Goal: Obtain resource: Download file/media

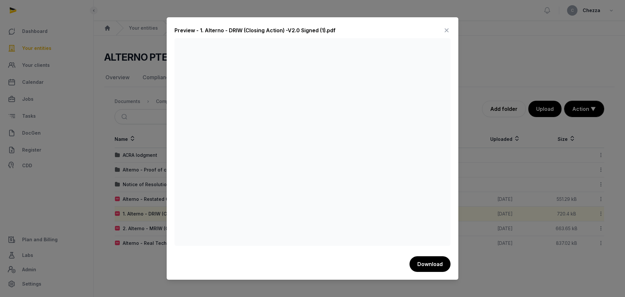
click at [483, 107] on div at bounding box center [312, 148] width 625 height 297
click at [446, 29] on icon at bounding box center [447, 30] width 8 height 10
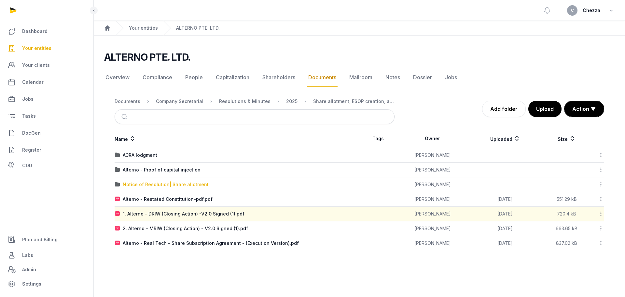
click at [171, 183] on div "Notice of Resolution| Share allotment" at bounding box center [166, 184] width 86 height 7
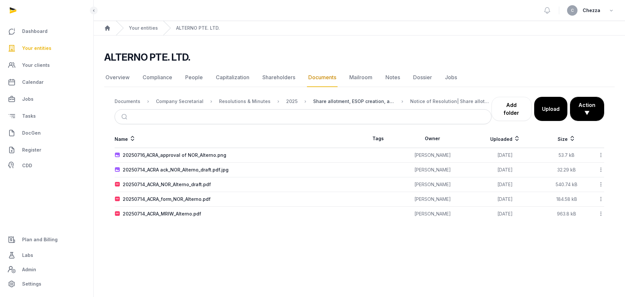
click at [342, 101] on div "Share allotment, ESOP creation, app of dir" at bounding box center [353, 101] width 81 height 7
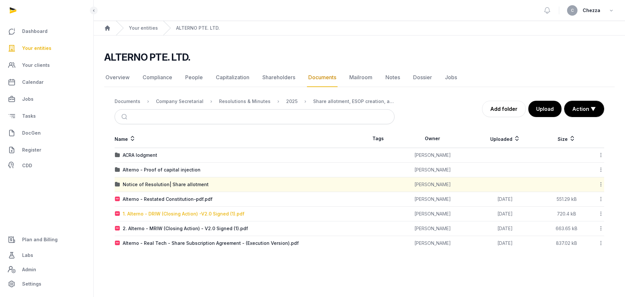
click at [178, 216] on div "1. Alterno - DRIW (Closing Action) -V2.0 Signed (1).pdf" at bounding box center [184, 213] width 122 height 7
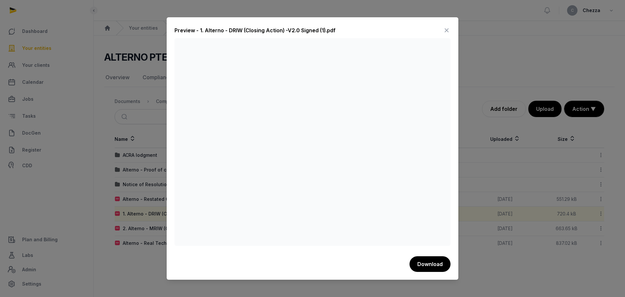
click at [489, 78] on div at bounding box center [312, 148] width 625 height 297
click at [448, 32] on icon at bounding box center [447, 30] width 8 height 10
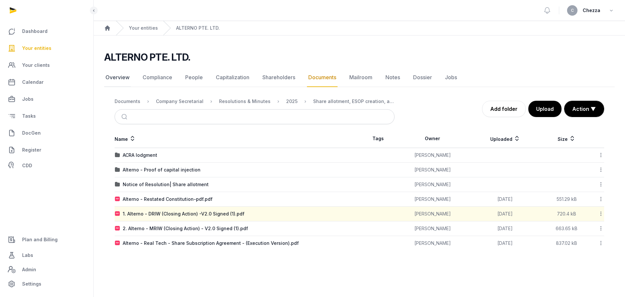
click at [116, 78] on link "Overview" at bounding box center [117, 77] width 27 height 19
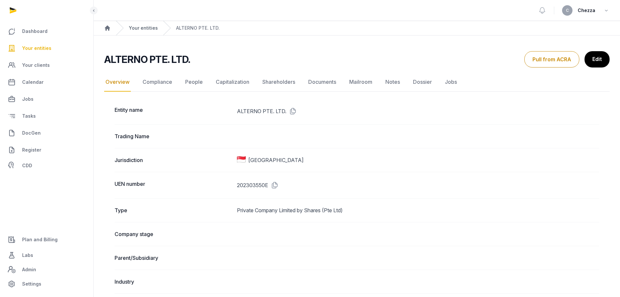
click at [144, 26] on link "Your entities" at bounding box center [143, 28] width 29 height 7
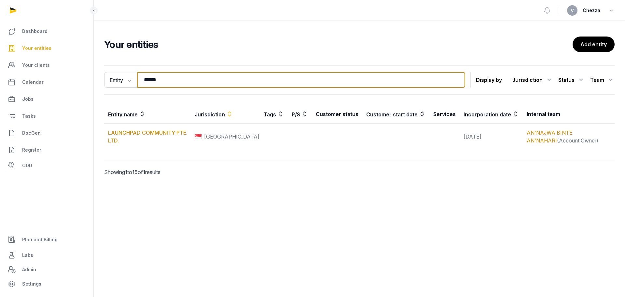
click at [171, 78] on input "******" at bounding box center [301, 80] width 328 height 16
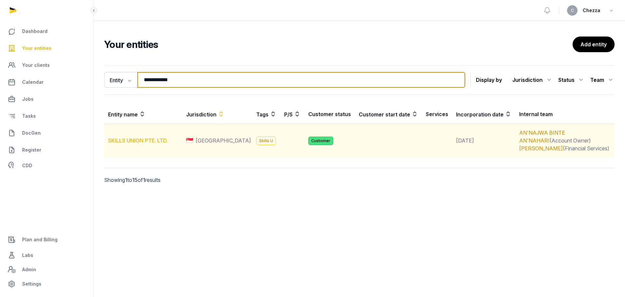
type input "**********"
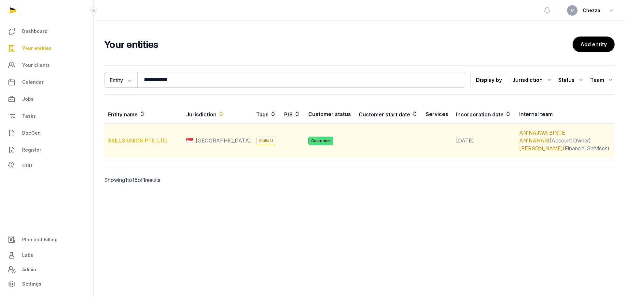
click at [152, 139] on link "SKILLS UNION PTE. LTD." at bounding box center [138, 140] width 60 height 7
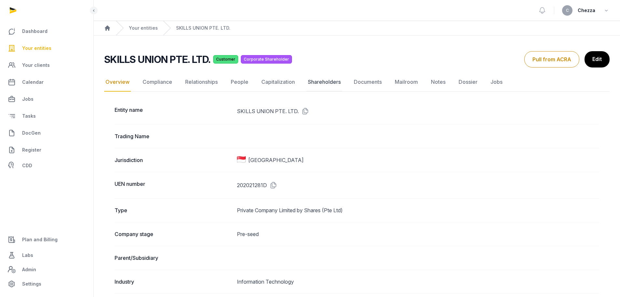
click at [316, 84] on link "Shareholders" at bounding box center [324, 82] width 35 height 19
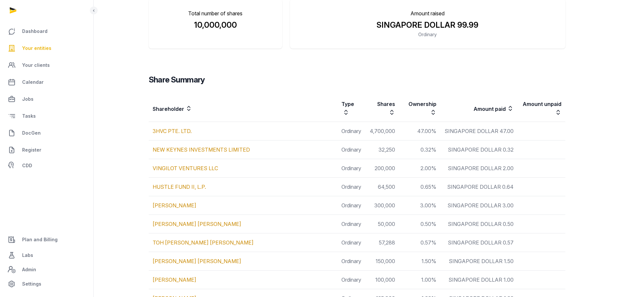
scroll to position [33, 0]
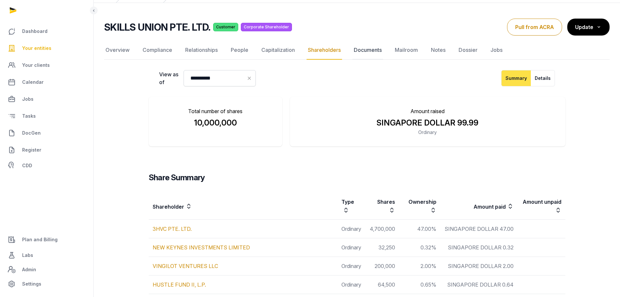
click at [365, 51] on link "Documents" at bounding box center [368, 50] width 31 height 19
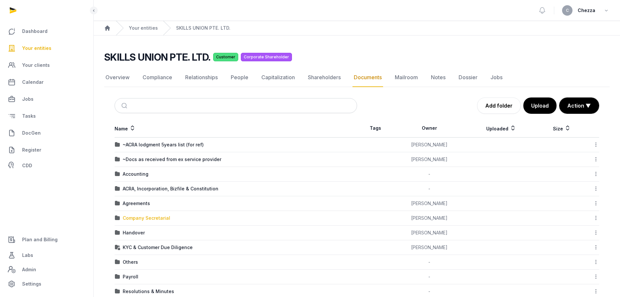
click at [137, 216] on div "Company Secretarial" at bounding box center [147, 218] width 48 height 7
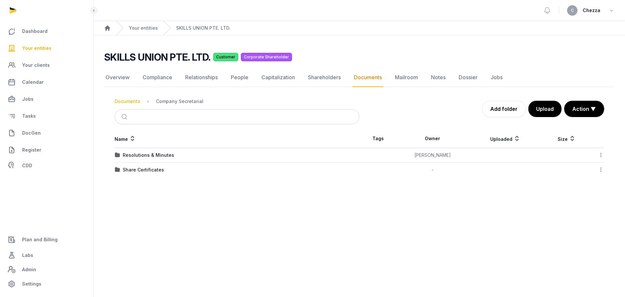
click at [126, 103] on div "Documents" at bounding box center [128, 101] width 26 height 7
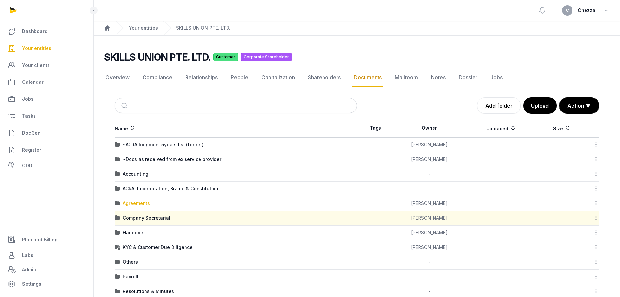
scroll to position [33, 0]
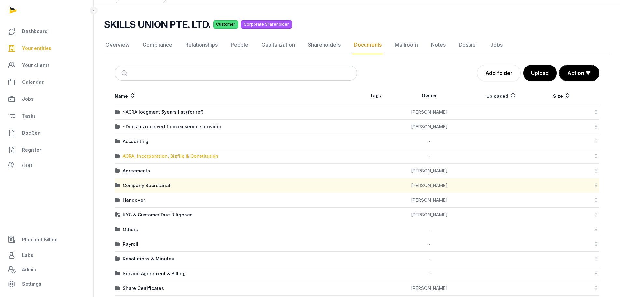
click at [164, 155] on div "ACRA, Incorporation, Bizfile & Constitution" at bounding box center [171, 156] width 96 height 7
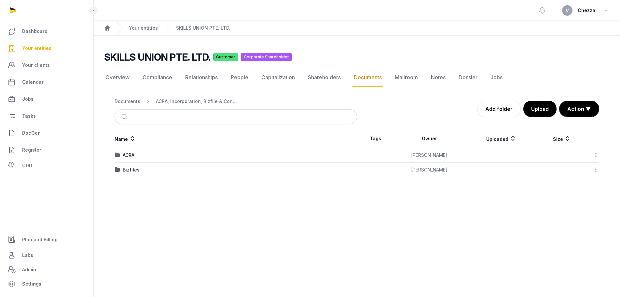
scroll to position [0, 0]
click at [130, 172] on div "Bizfiles" at bounding box center [131, 169] width 17 height 7
click at [130, 169] on div "2025" at bounding box center [128, 169] width 11 height 7
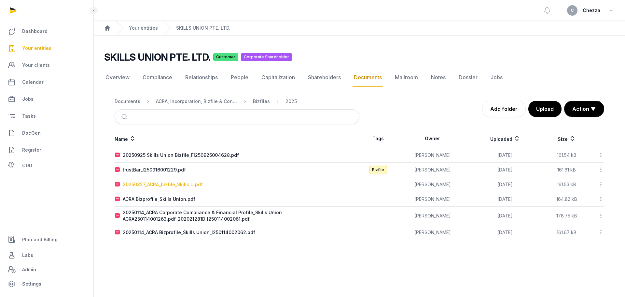
click at [152, 186] on div "20250827_ACRA_bizfile_Skills U.pdf" at bounding box center [163, 184] width 80 height 7
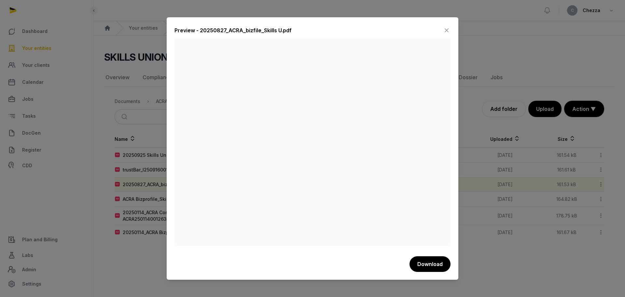
click at [155, 168] on div at bounding box center [312, 148] width 625 height 297
click at [446, 33] on icon at bounding box center [447, 30] width 8 height 10
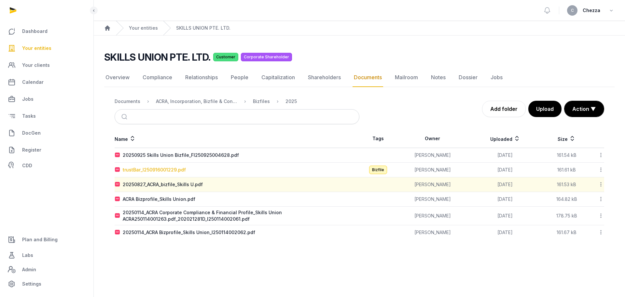
click at [159, 170] on div "trustBar_I250916001229.pdf" at bounding box center [154, 169] width 63 height 7
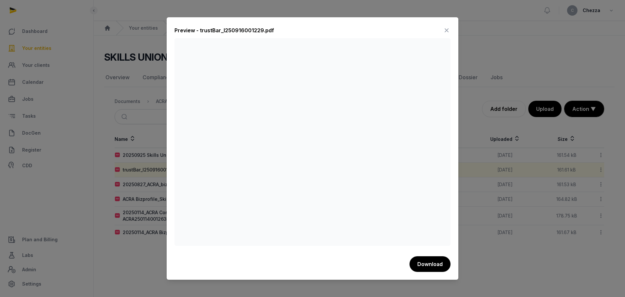
click at [73, 157] on div at bounding box center [312, 148] width 625 height 297
click at [142, 159] on div at bounding box center [312, 148] width 625 height 297
click at [446, 30] on icon at bounding box center [447, 30] width 8 height 10
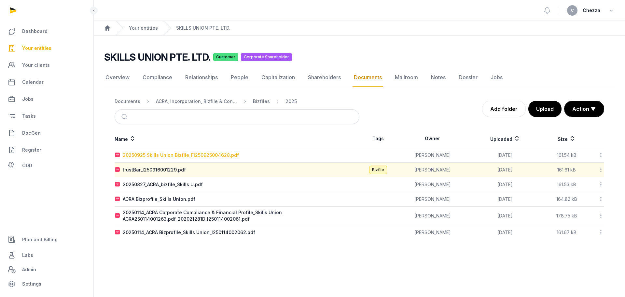
click at [196, 154] on div "20250925 Skills Union Bizfile_FI250925004628.pdf" at bounding box center [181, 155] width 116 height 7
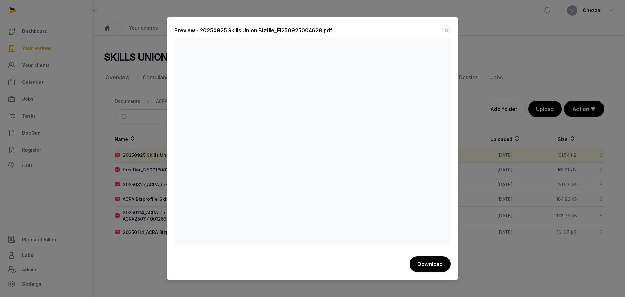
click at [160, 115] on div at bounding box center [312, 148] width 625 height 297
click at [450, 31] on icon at bounding box center [447, 30] width 8 height 10
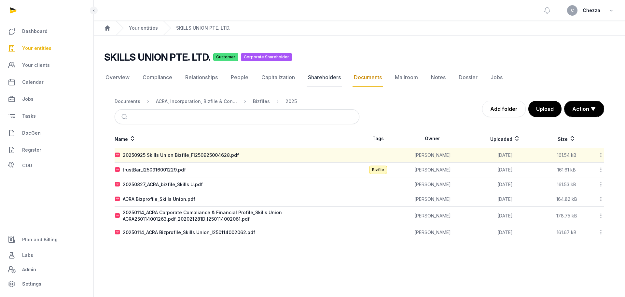
click at [322, 82] on link "Shareholders" at bounding box center [324, 77] width 35 height 19
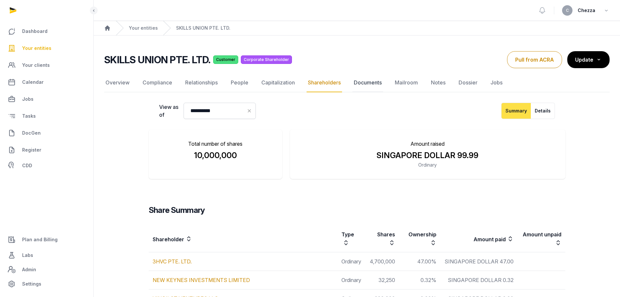
click at [357, 83] on link "Documents" at bounding box center [368, 82] width 31 height 19
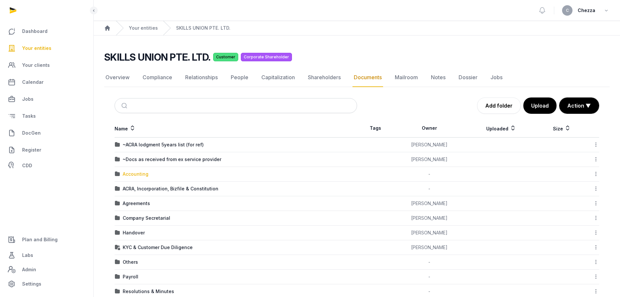
click at [134, 173] on div "Accounting" at bounding box center [136, 174] width 26 height 7
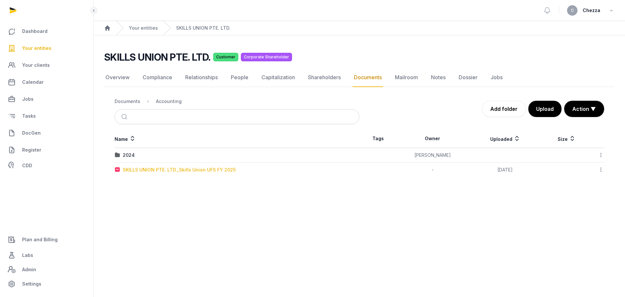
click at [142, 170] on div "SKILLS UNION PTE. LTD._Skills Union UFS FY 2025" at bounding box center [179, 169] width 113 height 7
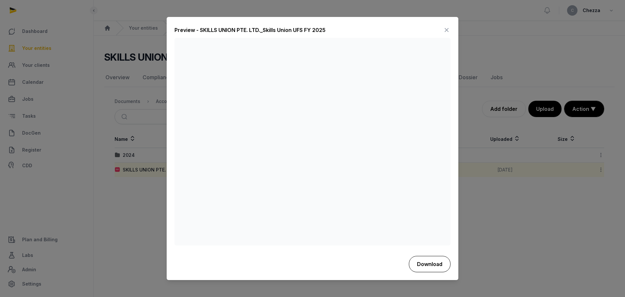
click at [439, 265] on button "Download" at bounding box center [430, 264] width 42 height 16
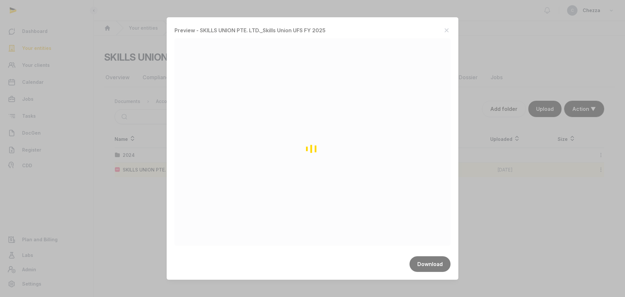
click at [354, 107] on div "Loading" at bounding box center [312, 148] width 625 height 297
click at [484, 101] on div "Loading" at bounding box center [312, 148] width 625 height 297
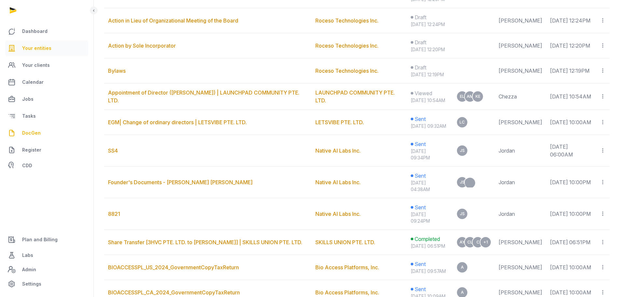
click at [30, 49] on span "Your entities" at bounding box center [36, 48] width 29 height 8
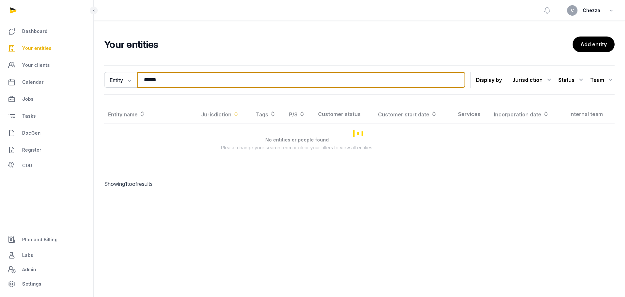
click at [185, 79] on input "******" at bounding box center [301, 80] width 328 height 16
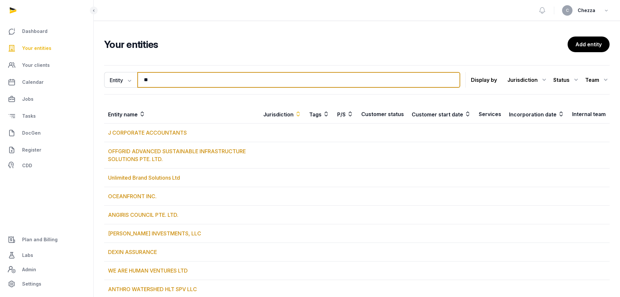
click at [161, 84] on input "**" at bounding box center [298, 80] width 323 height 16
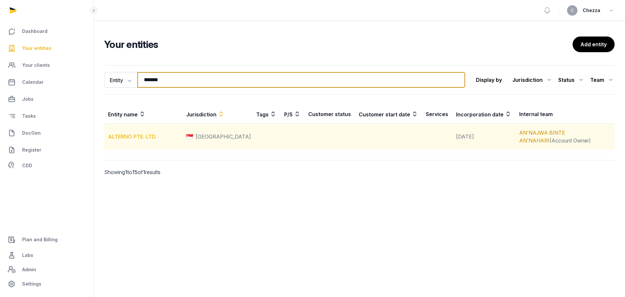
type input "*******"
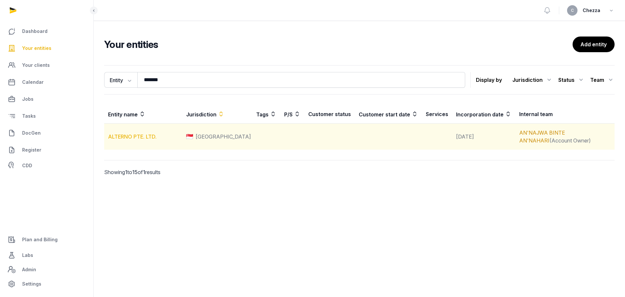
click at [143, 137] on link "ALTERNO PTE. LTD." at bounding box center [132, 136] width 49 height 7
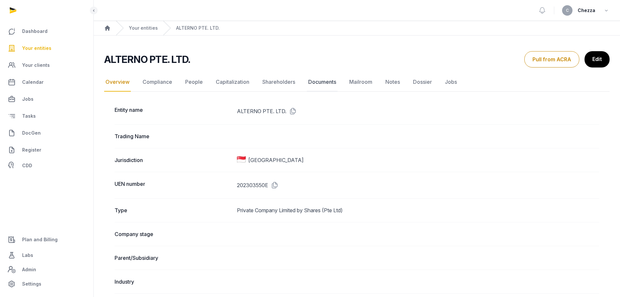
click at [329, 82] on link "Documents" at bounding box center [322, 82] width 31 height 19
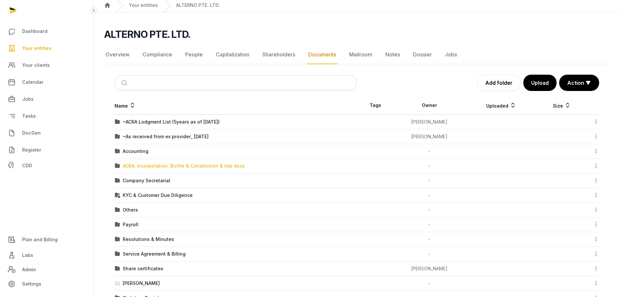
scroll to position [59, 0]
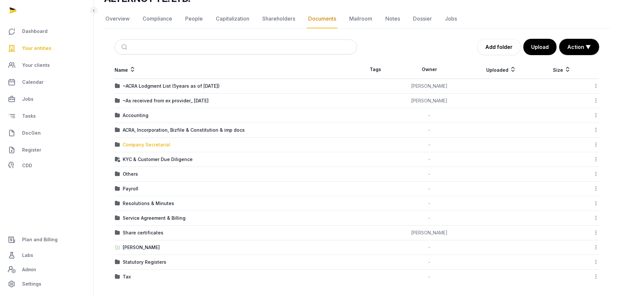
click at [148, 145] on div "Company Secretarial" at bounding box center [147, 144] width 48 height 7
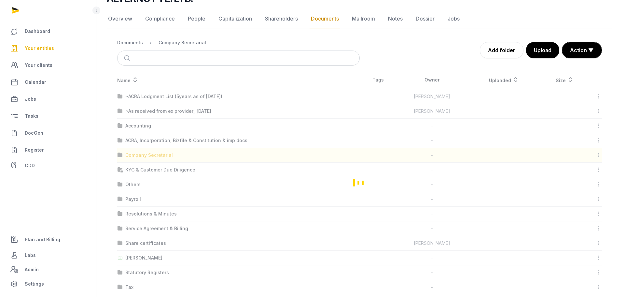
scroll to position [0, 0]
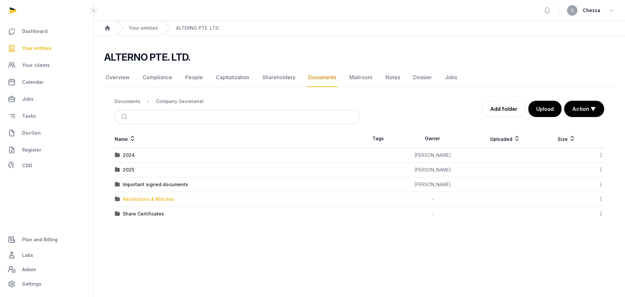
click at [150, 201] on div "Resolutions & Minutes" at bounding box center [148, 199] width 51 height 7
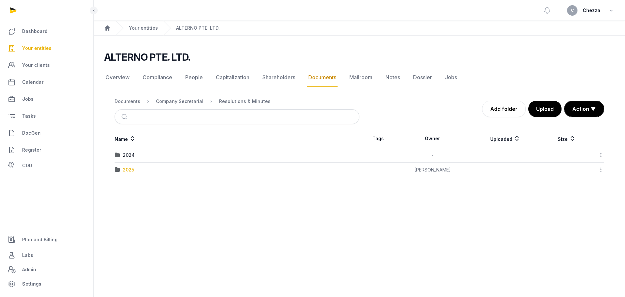
click at [130, 170] on div "2025" at bounding box center [128, 169] width 11 height 7
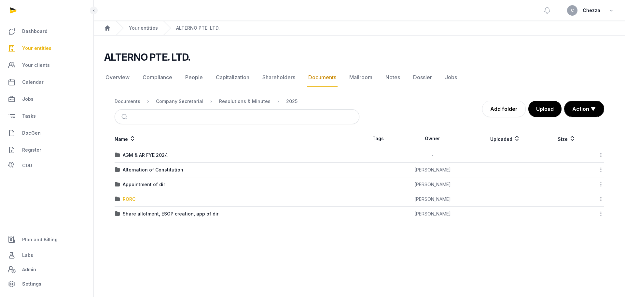
click at [130, 198] on div "RORC" at bounding box center [129, 199] width 13 height 7
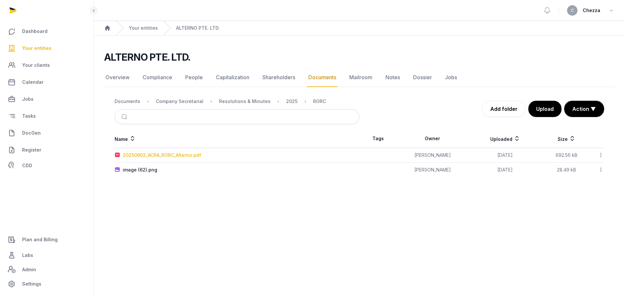
click at [168, 155] on div "20250902_ACRA_RORC_Alterno.pdf" at bounding box center [162, 155] width 78 height 7
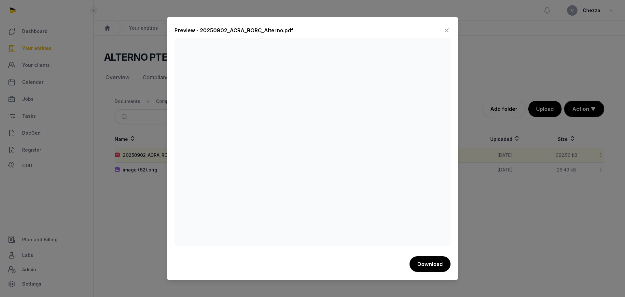
click at [511, 207] on div at bounding box center [312, 148] width 625 height 297
click at [449, 31] on icon at bounding box center [447, 30] width 8 height 10
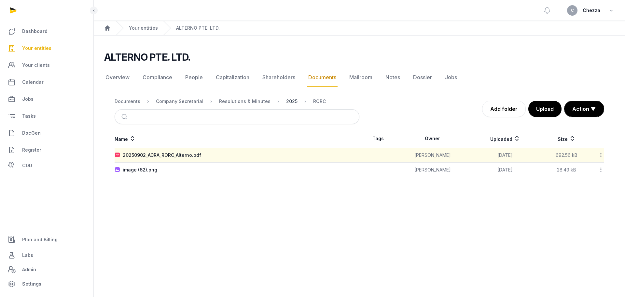
click at [287, 104] on div "2025" at bounding box center [291, 101] width 11 height 7
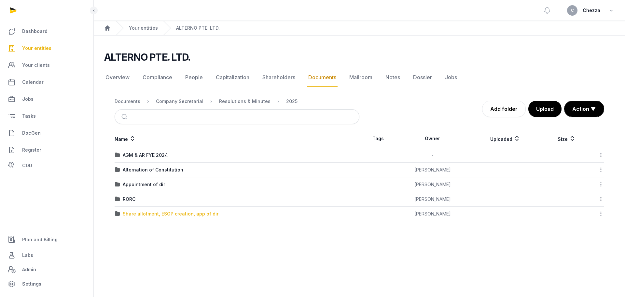
click at [171, 213] on div "Share allotment, ESOP creation, app of dir" at bounding box center [171, 213] width 96 height 7
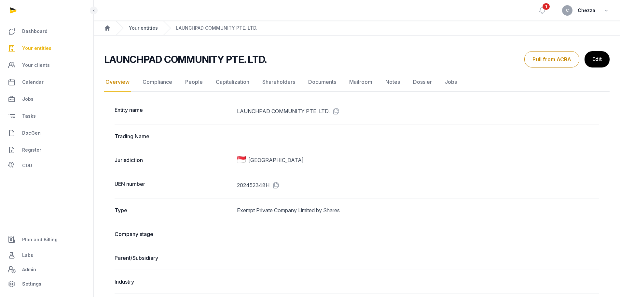
drag, startPoint x: 0, startPoint y: 0, endPoint x: 145, endPoint y: 26, distance: 147.1
click at [145, 26] on link "Your entities" at bounding box center [143, 28] width 29 height 7
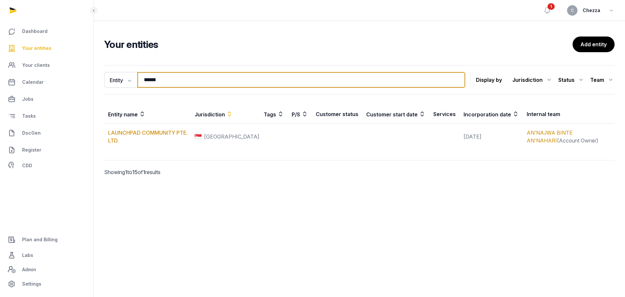
click at [175, 81] on input "******" at bounding box center [301, 80] width 328 height 16
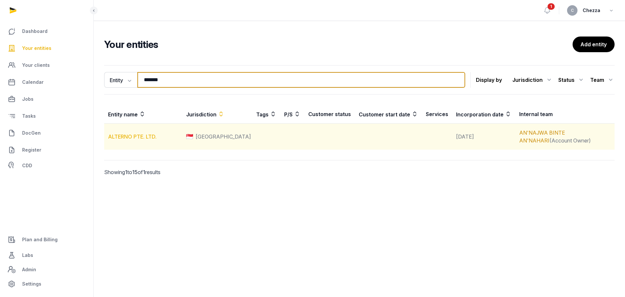
type input "*******"
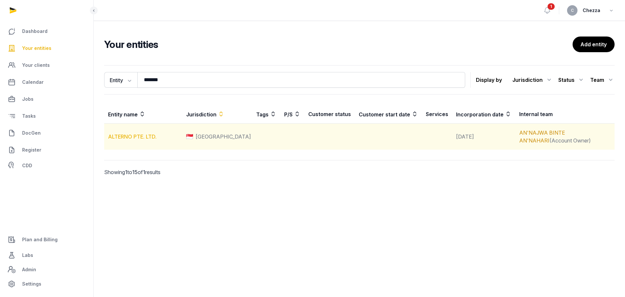
click at [136, 135] on link "ALTERNO PTE. LTD." at bounding box center [132, 136] width 49 height 7
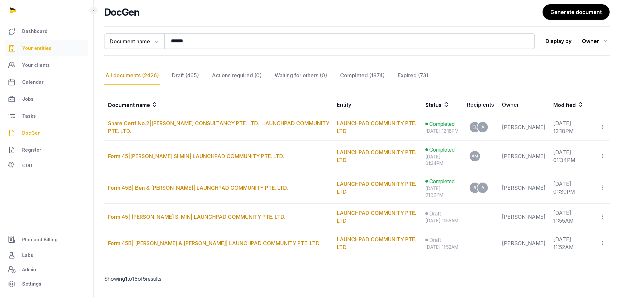
click at [39, 51] on span "Your entities" at bounding box center [36, 48] width 29 height 8
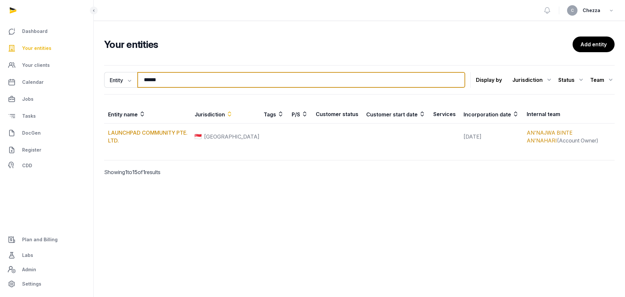
click at [166, 83] on input "******" at bounding box center [301, 80] width 328 height 16
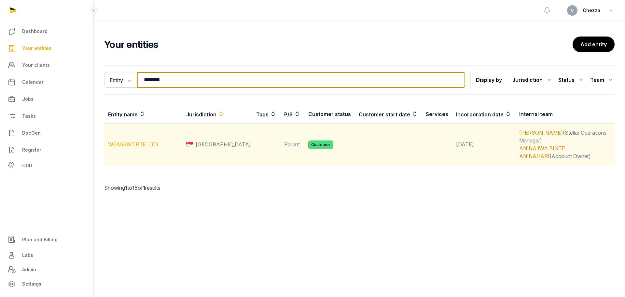
type input "********"
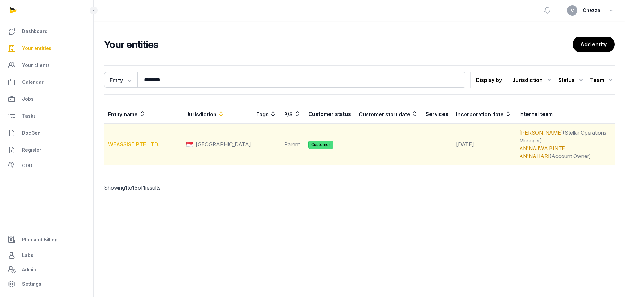
click at [140, 141] on link "WEASSIST PTE. LTD." at bounding box center [133, 144] width 51 height 7
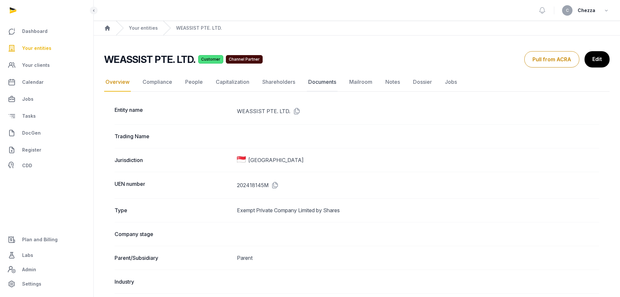
click at [335, 83] on link "Documents" at bounding box center [322, 82] width 31 height 19
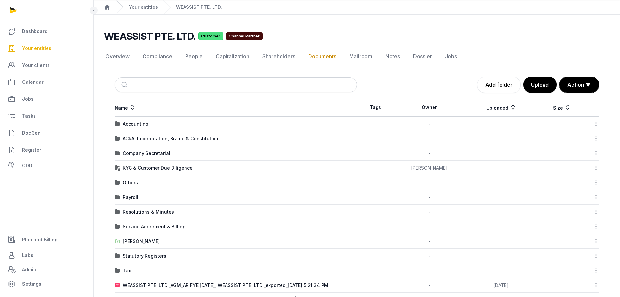
scroll to position [33, 0]
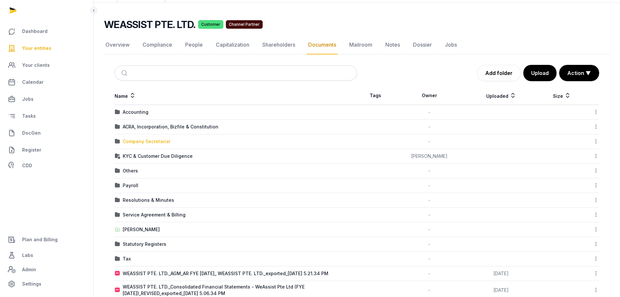
click at [146, 141] on div "Company Secretarial" at bounding box center [147, 141] width 48 height 7
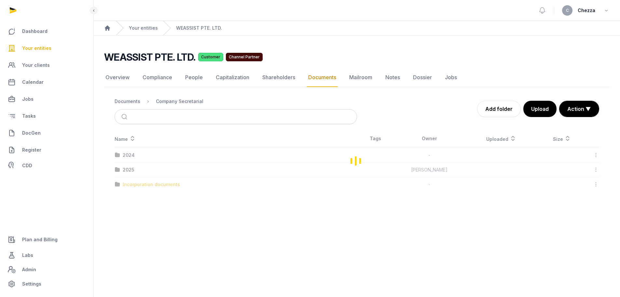
scroll to position [0, 0]
click at [130, 169] on div "2025" at bounding box center [128, 169] width 11 height 7
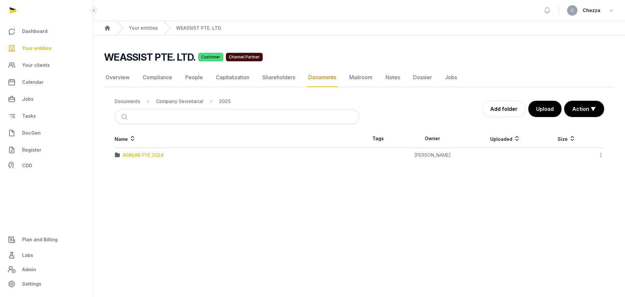
click at [138, 153] on div "AGM/AR FYE 2024" at bounding box center [143, 155] width 41 height 7
click at [125, 157] on div "EOT" at bounding box center [127, 155] width 9 height 7
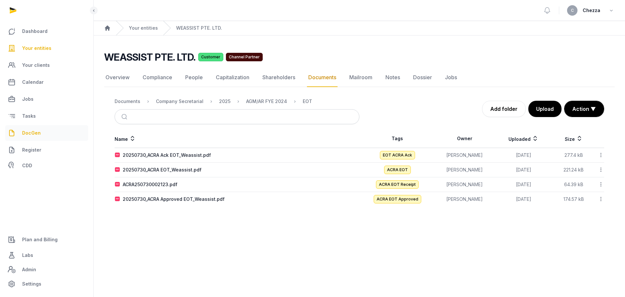
click at [37, 134] on span "DocGen" at bounding box center [31, 133] width 19 height 8
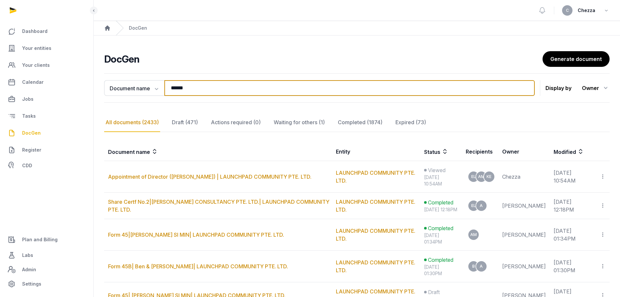
click at [195, 87] on input "******" at bounding box center [349, 88] width 370 height 16
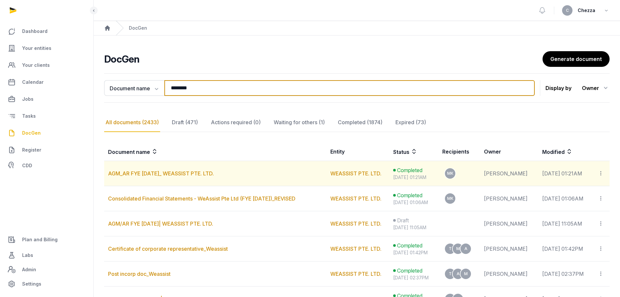
type input "********"
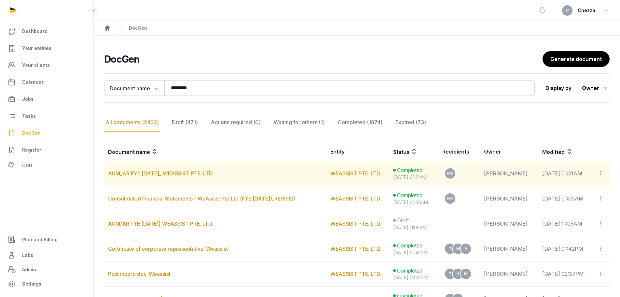
click at [604, 172] on icon at bounding box center [601, 173] width 6 height 7
click at [567, 192] on span "View in Entity Documents" at bounding box center [559, 190] width 60 height 7
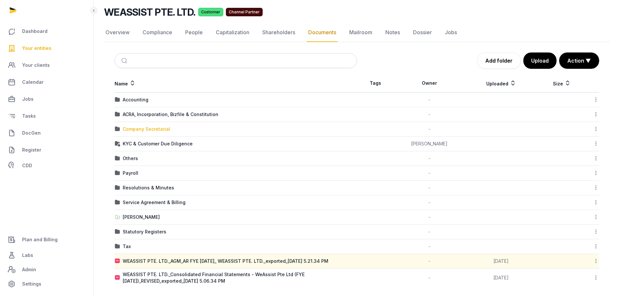
scroll to position [48, 0]
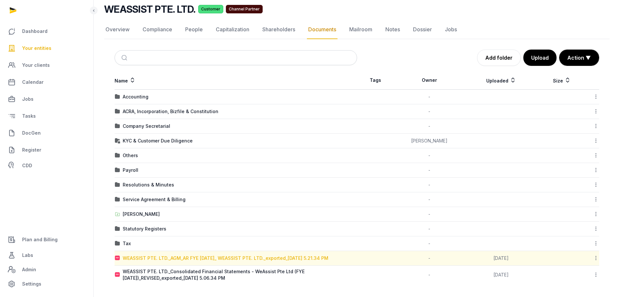
click at [221, 256] on div "WEASSIST PTE. LTD._AGM_AR FYE 31-12-2024_ WEASSIST PTE. LTD._exported_2025-10-0…" at bounding box center [226, 258] width 206 height 7
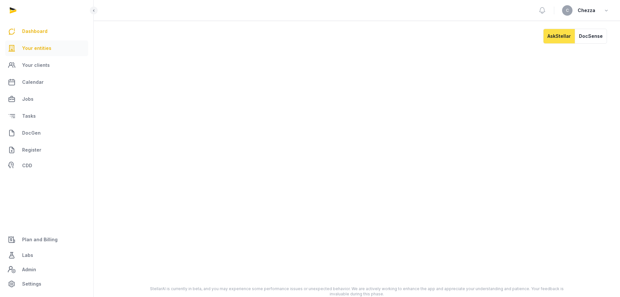
click at [33, 55] on link "Your entities" at bounding box center [46, 48] width 83 height 16
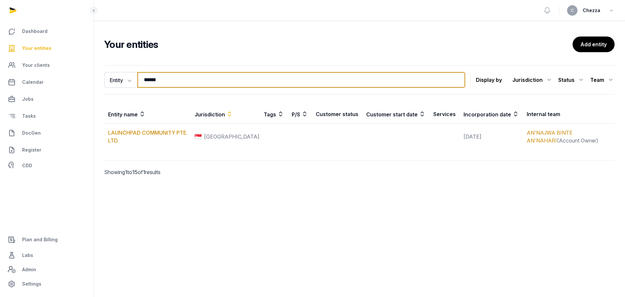
click at [182, 81] on input "******" at bounding box center [301, 80] width 328 height 16
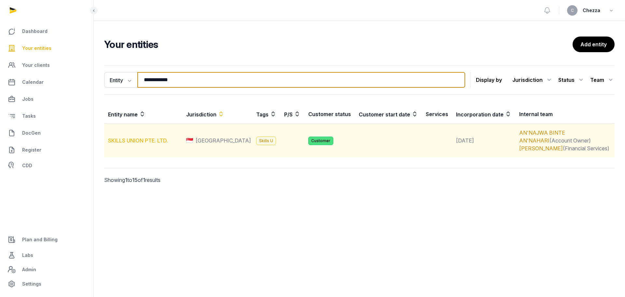
type input "**********"
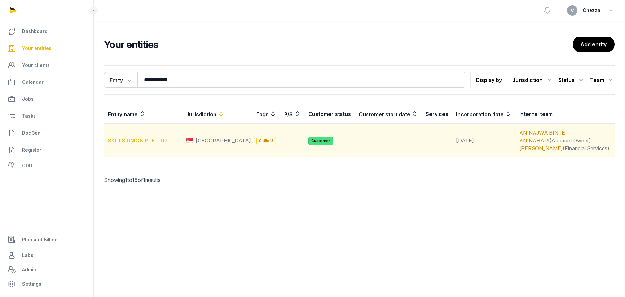
click at [151, 140] on link "SKILLS UNION PTE. LTD." at bounding box center [138, 140] width 60 height 7
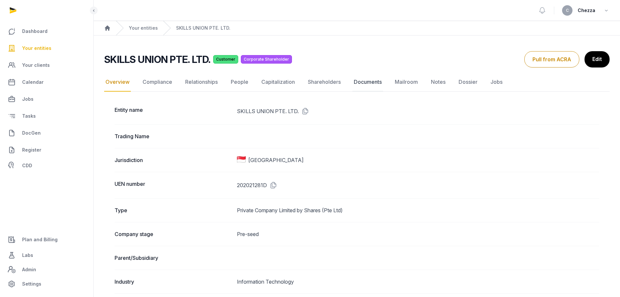
click at [362, 80] on link "Documents" at bounding box center [368, 82] width 31 height 19
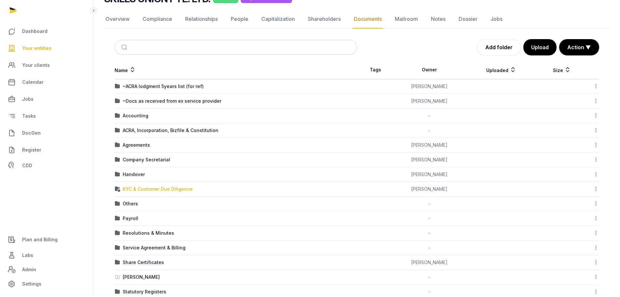
scroll to position [65, 0]
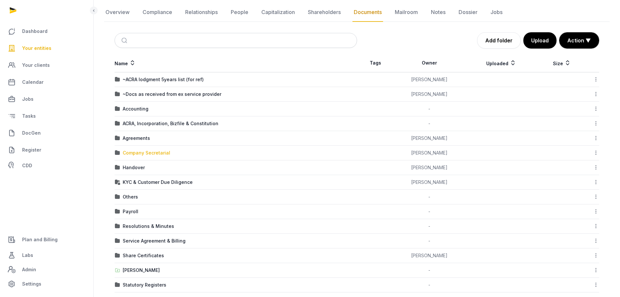
click at [142, 152] on div "Company Secretarial" at bounding box center [147, 152] width 48 height 7
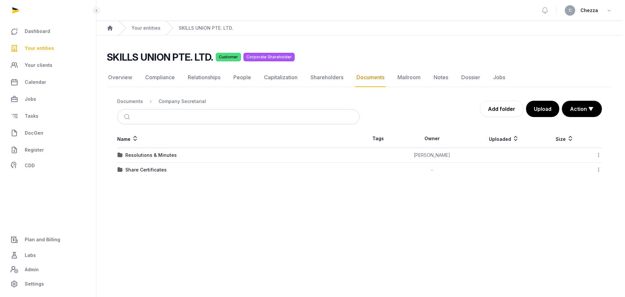
scroll to position [0, 0]
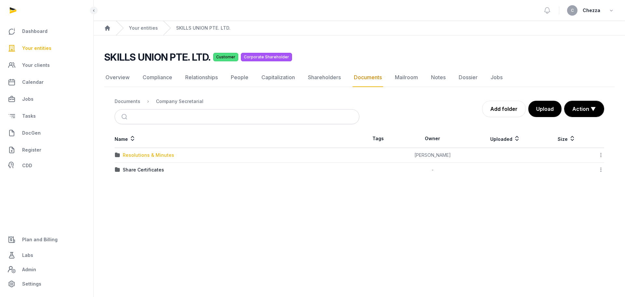
click at [145, 156] on div "Resolutions & Minutes" at bounding box center [148, 155] width 51 height 7
click at [126, 168] on div "2025" at bounding box center [128, 169] width 11 height 7
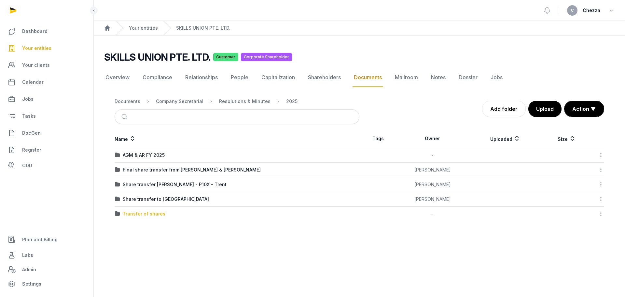
click at [147, 214] on div "Transfer of shares" at bounding box center [144, 213] width 43 height 7
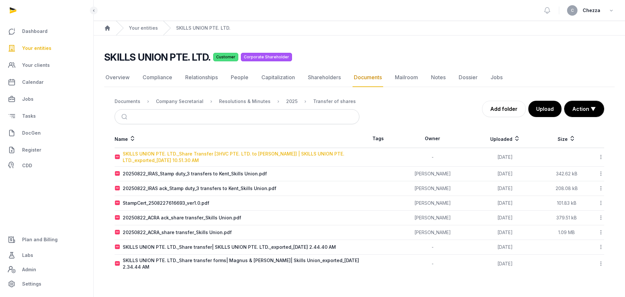
click at [165, 160] on div "SKILLS UNION PTE. LTD._Share Transfer [3HVC PTE. LTD. to MANSELL, COLIN] | SKIL…" at bounding box center [241, 156] width 236 height 13
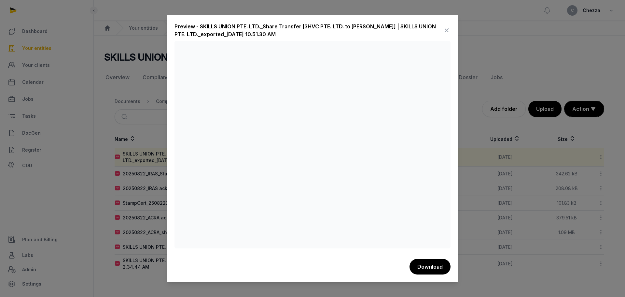
click at [447, 30] on icon at bounding box center [447, 30] width 8 height 10
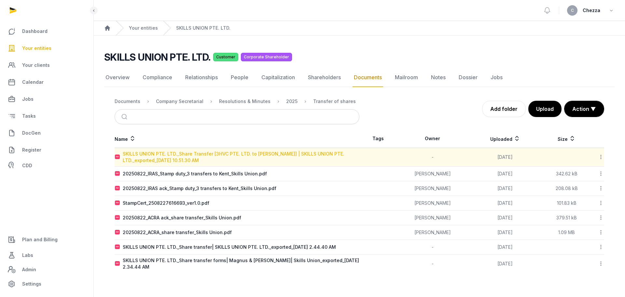
click at [191, 157] on div "SKILLS UNION PTE. LTD._Share Transfer [3HVC PTE. LTD. to MANSELL, COLIN] | SKIL…" at bounding box center [241, 156] width 236 height 13
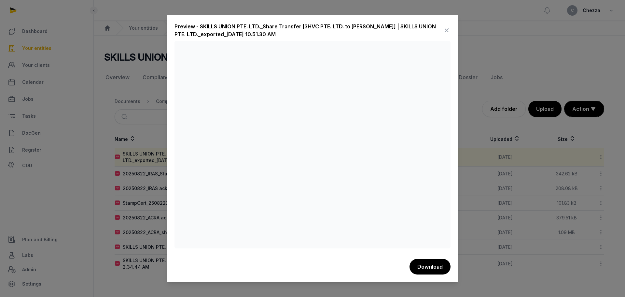
click at [148, 115] on div at bounding box center [312, 148] width 625 height 297
click at [448, 29] on icon at bounding box center [447, 30] width 8 height 10
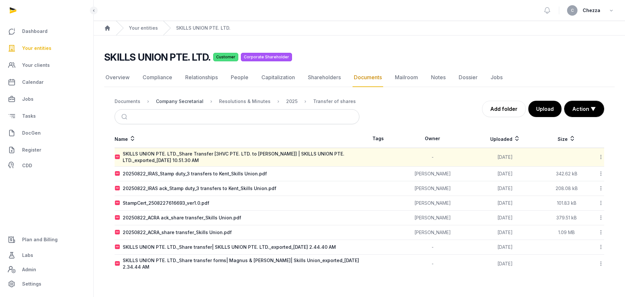
click at [171, 102] on div "Company Secretarial" at bounding box center [180, 101] width 48 height 7
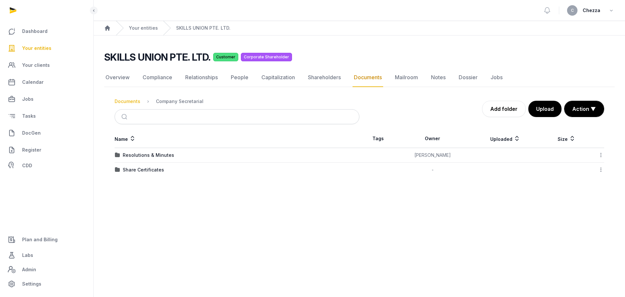
click at [134, 104] on div "Documents" at bounding box center [128, 101] width 26 height 7
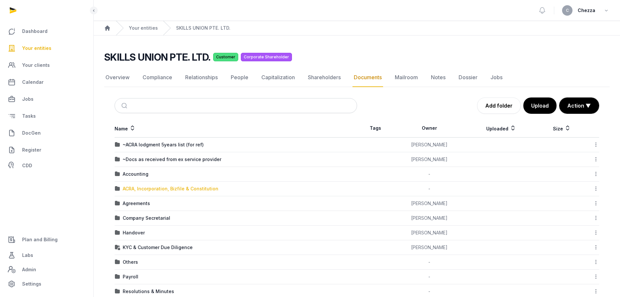
click at [141, 188] on div "ACRA, Incorporation, Bizfile & Constitution" at bounding box center [171, 188] width 96 height 7
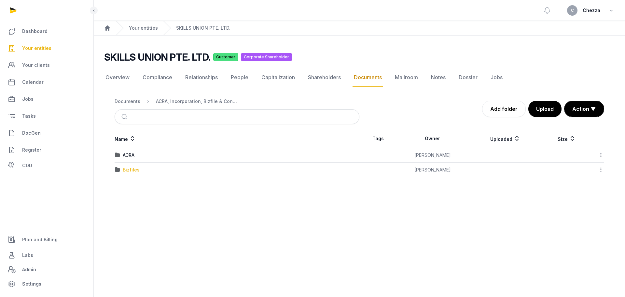
click at [132, 169] on div "Bizfiles" at bounding box center [131, 169] width 17 height 7
click at [132, 169] on div "2025" at bounding box center [128, 169] width 11 height 7
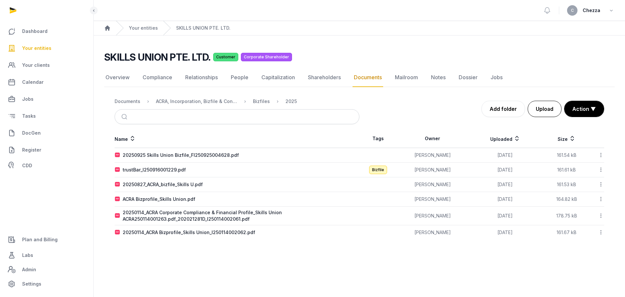
click at [544, 113] on button "Upload" at bounding box center [545, 109] width 34 height 16
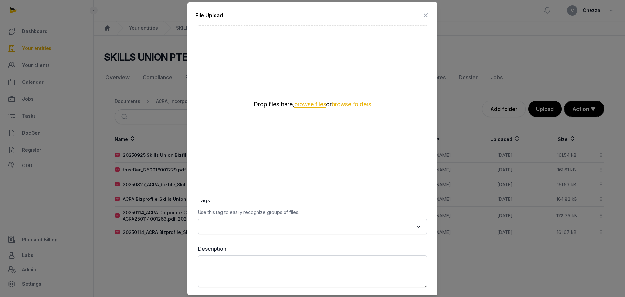
click at [309, 104] on button "browse files" at bounding box center [310, 104] width 32 height 6
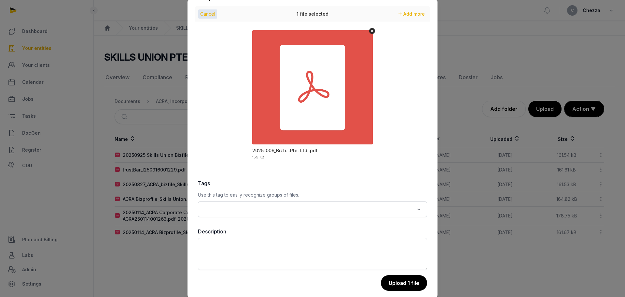
scroll to position [22, 0]
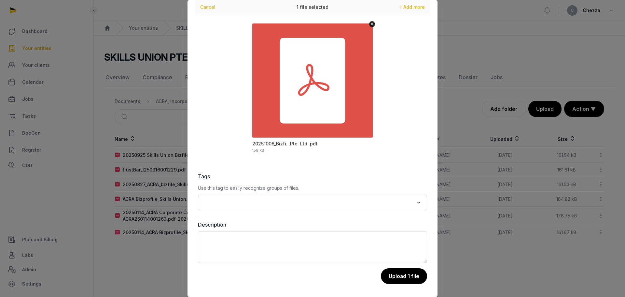
click at [273, 205] on input "Search for option" at bounding box center [308, 202] width 212 height 9
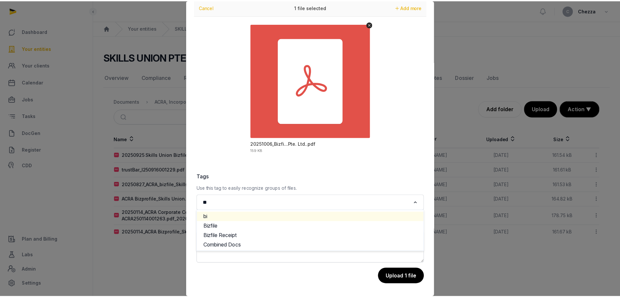
scroll to position [0, 0]
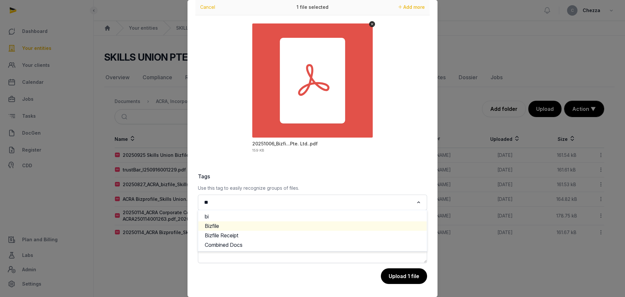
click at [229, 226] on li "Bizfile" at bounding box center [312, 225] width 229 height 9
type input "**"
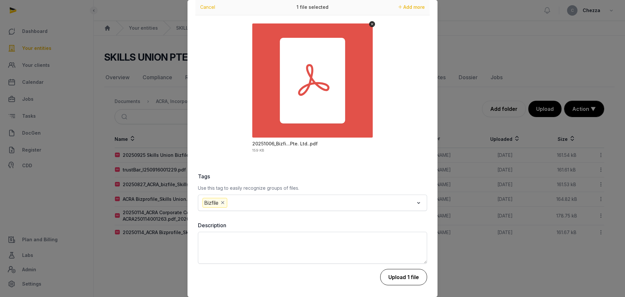
click at [404, 280] on button "Upload 1 file" at bounding box center [403, 277] width 47 height 16
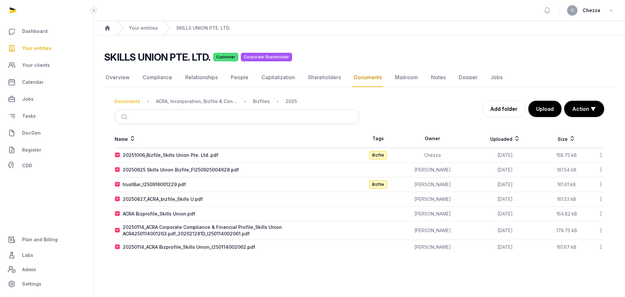
click at [123, 104] on div "Documents" at bounding box center [128, 101] width 26 height 7
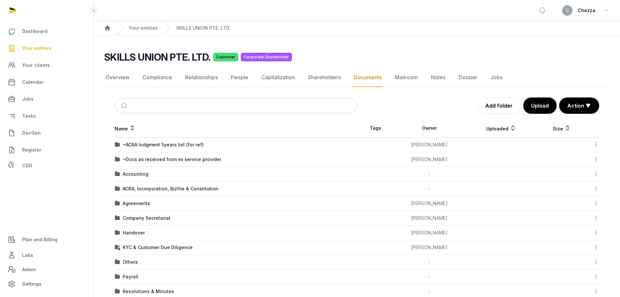
scroll to position [33, 0]
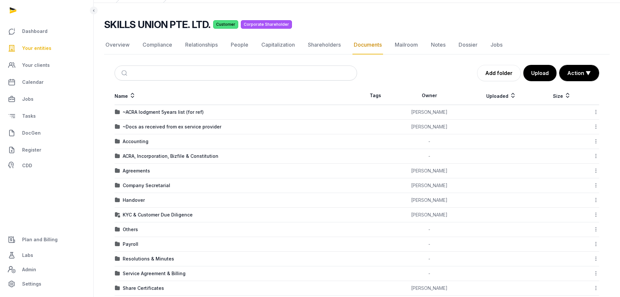
click at [138, 181] on td "Company Secretarial" at bounding box center [236, 185] width 243 height 15
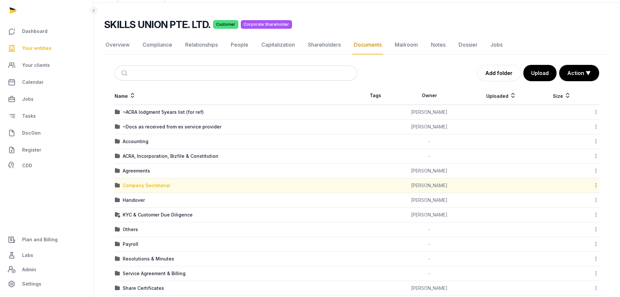
click at [138, 186] on div "Company Secretarial" at bounding box center [147, 185] width 48 height 7
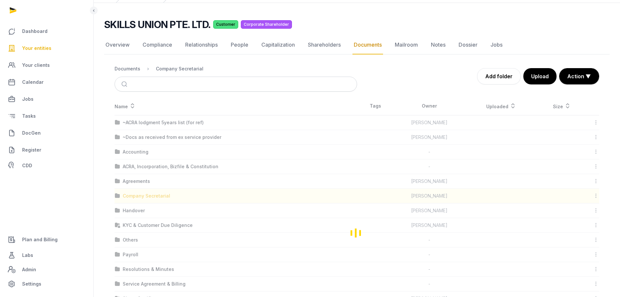
scroll to position [0, 0]
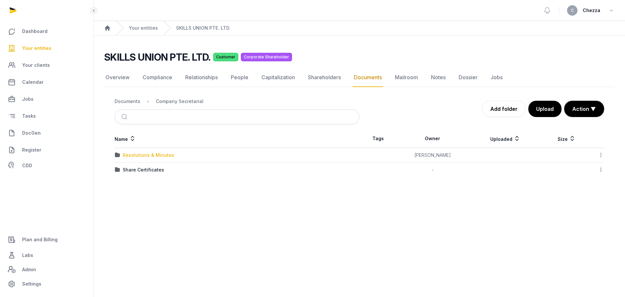
click at [149, 157] on div "Resolutions & Minutes" at bounding box center [148, 155] width 51 height 7
click at [132, 169] on div "2025" at bounding box center [128, 169] width 11 height 7
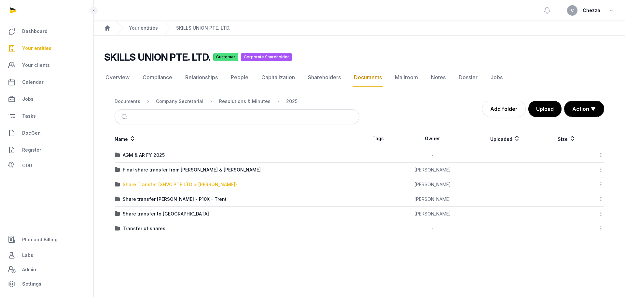
click at [166, 184] on div "Share Transfer (3HVC PTE LTD > Mansell, Colin)" at bounding box center [180, 184] width 114 height 7
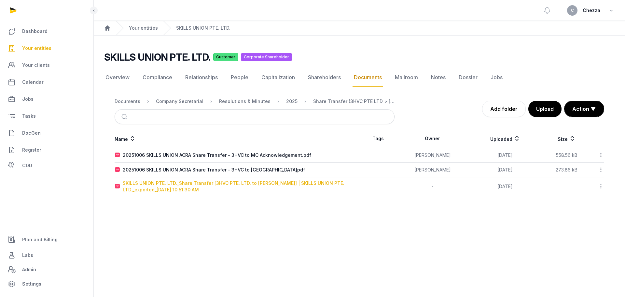
click at [183, 185] on div "SKILLS UNION PTE. LTD._Share Transfer [3HVC PTE. LTD. to MANSELL, COLIN] | SKIL…" at bounding box center [241, 186] width 236 height 13
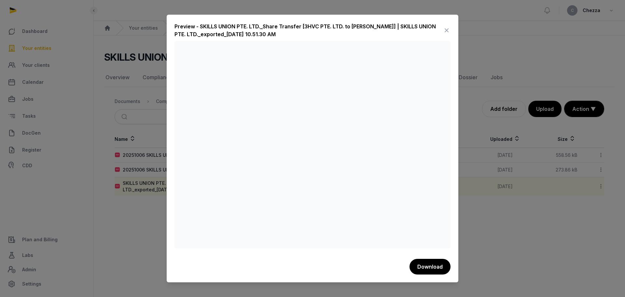
click at [136, 100] on div at bounding box center [312, 148] width 625 height 297
click at [149, 204] on div at bounding box center [312, 148] width 625 height 297
click at [449, 31] on icon at bounding box center [447, 30] width 8 height 10
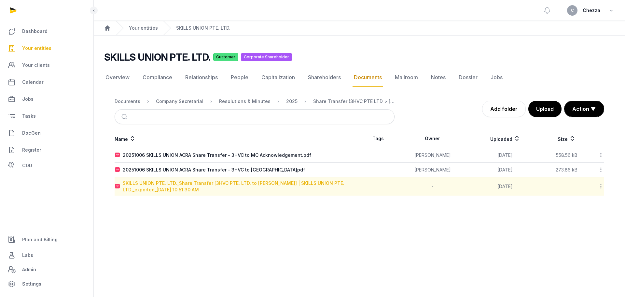
click at [253, 182] on div "SKILLS UNION PTE. LTD._Share Transfer [3HVC PTE. LTD. to MANSELL, COLIN] | SKIL…" at bounding box center [241, 186] width 236 height 13
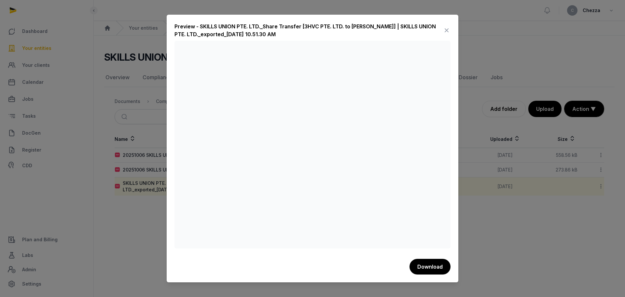
click at [147, 109] on div at bounding box center [312, 148] width 625 height 297
click at [444, 29] on icon at bounding box center [447, 30] width 8 height 10
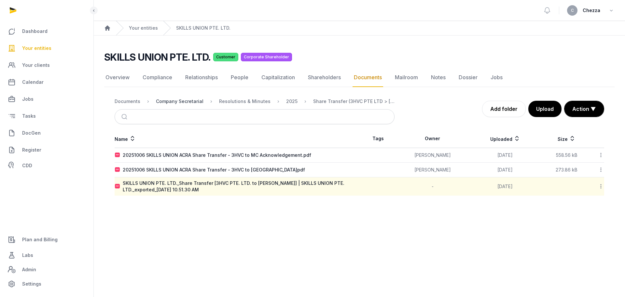
click at [168, 99] on div "Company Secretarial" at bounding box center [180, 101] width 48 height 7
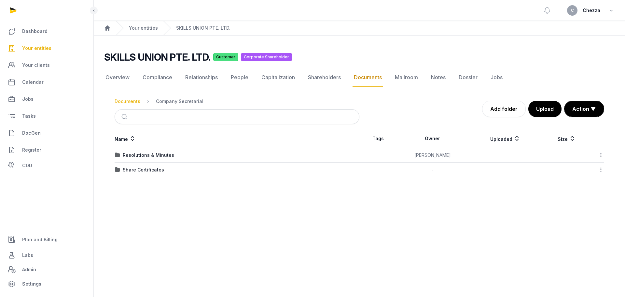
click at [132, 101] on div "Documents" at bounding box center [128, 101] width 26 height 7
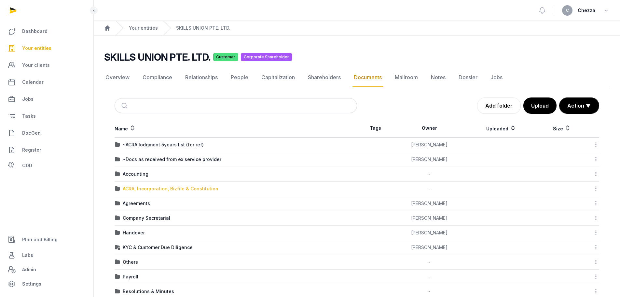
click at [150, 188] on div "ACRA, Incorporation, Bizfile & Constitution" at bounding box center [171, 188] width 96 height 7
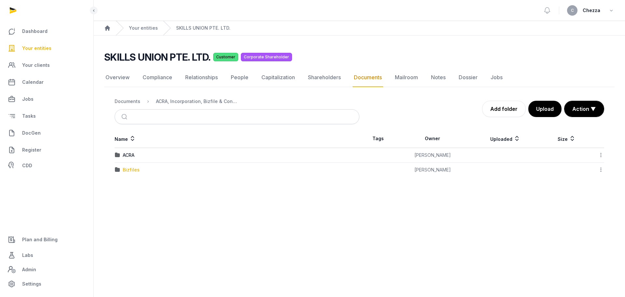
click at [128, 167] on div "Bizfiles" at bounding box center [131, 169] width 17 height 7
click at [132, 170] on div "2025" at bounding box center [128, 169] width 11 height 7
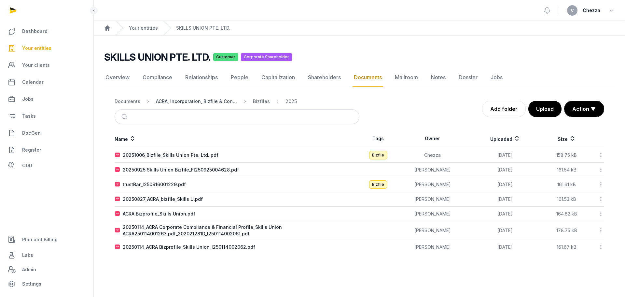
click at [201, 104] on div "ACRA, Incorporation, Bizfile & Constitution" at bounding box center [196, 101] width 81 height 7
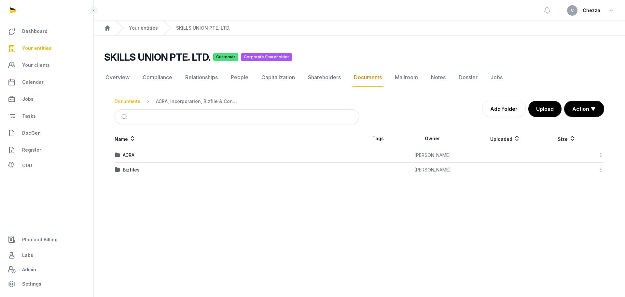
click at [121, 102] on div "Documents" at bounding box center [128, 101] width 26 height 7
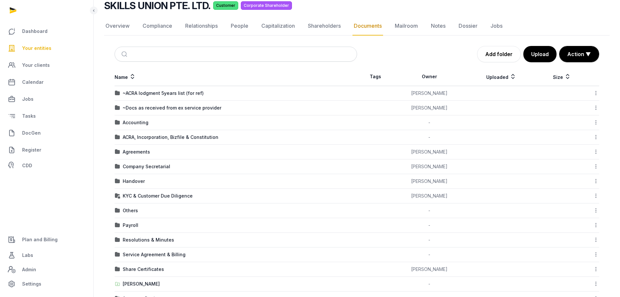
scroll to position [65, 0]
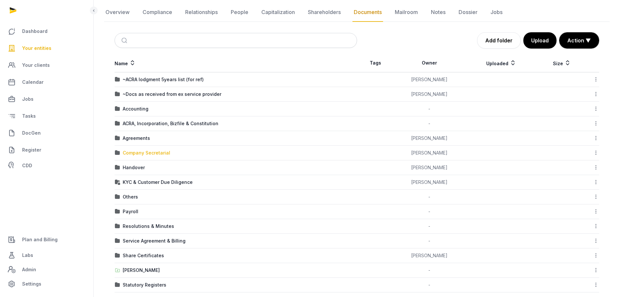
click at [147, 152] on div "Company Secretarial" at bounding box center [147, 152] width 48 height 7
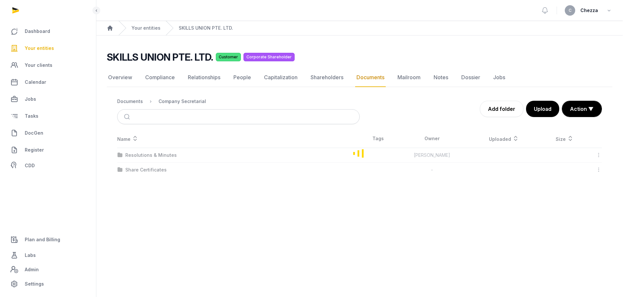
scroll to position [0, 0]
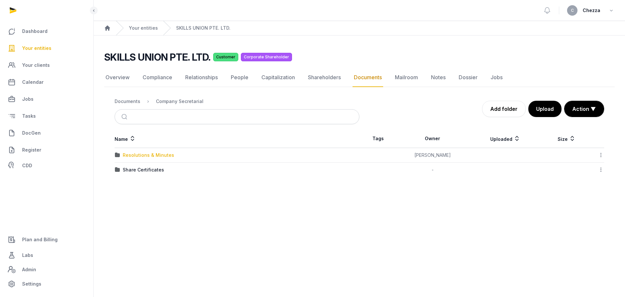
click at [144, 154] on div "Resolutions & Minutes" at bounding box center [148, 155] width 51 height 7
click at [132, 167] on div "2025" at bounding box center [128, 169] width 11 height 7
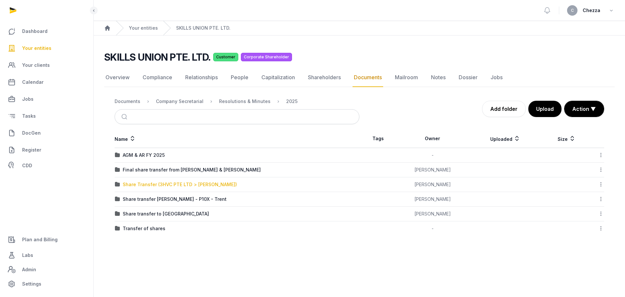
click at [176, 186] on div "Share Transfer (3HVC PTE LTD > Mansell, Colin)" at bounding box center [180, 184] width 114 height 7
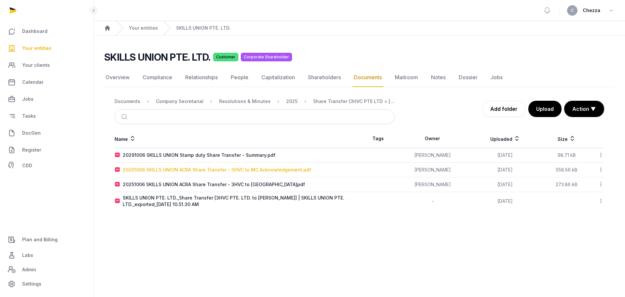
click at [258, 170] on div "20251006 SKILLS UNION ACRA Share Transfer - 3HVC to MC Acknowledgement.pdf" at bounding box center [217, 169] width 188 height 7
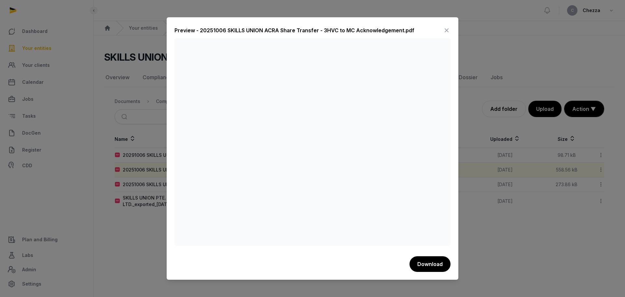
click at [134, 233] on div at bounding box center [312, 148] width 625 height 297
click at [447, 26] on icon at bounding box center [447, 30] width 8 height 10
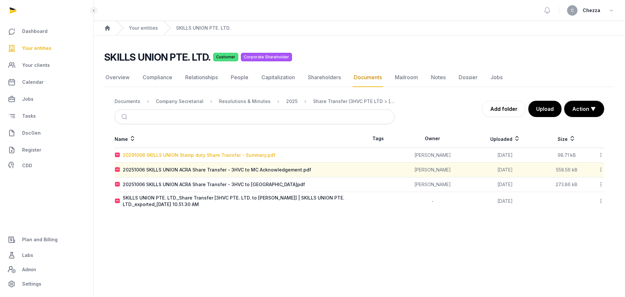
click at [216, 152] on div "20291006 SKILLS UNION Stamp duty Share Transfer - Summary.pdf" at bounding box center [199, 155] width 153 height 7
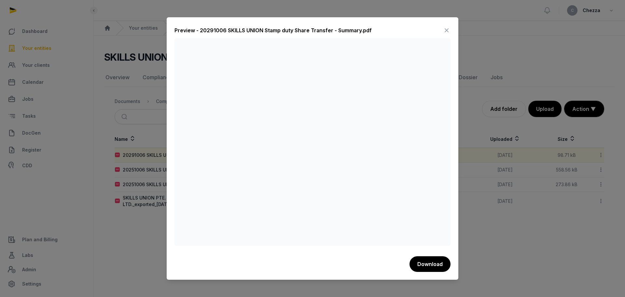
click at [129, 132] on div at bounding box center [312, 148] width 625 height 297
click at [447, 30] on icon at bounding box center [447, 30] width 8 height 10
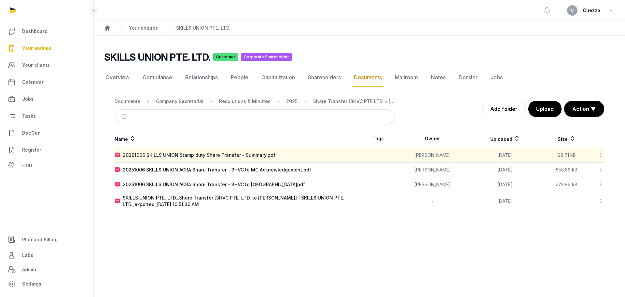
click at [256, 226] on main "Open sidebar C Chezza Home Your entities SKILLS UNION PTE. LTD. SKILLS UNION PT…" at bounding box center [312, 148] width 625 height 297
click at [232, 155] on div "20291006 SKILLS UNION Stamp duty Share Transfer - Summary.pdf" at bounding box center [199, 155] width 153 height 7
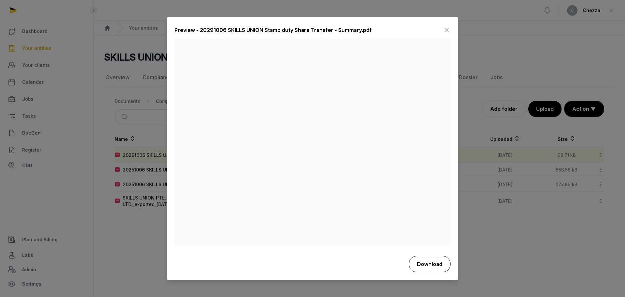
click at [430, 268] on button "Download" at bounding box center [430, 264] width 42 height 16
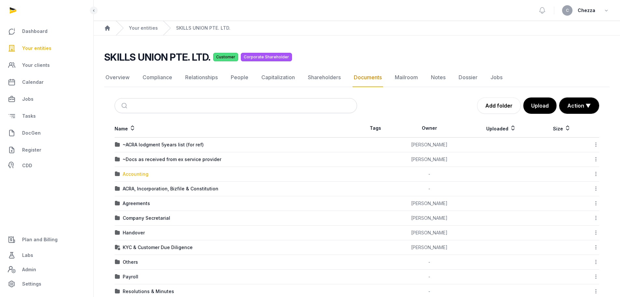
click at [138, 175] on div "Accounting" at bounding box center [136, 174] width 26 height 7
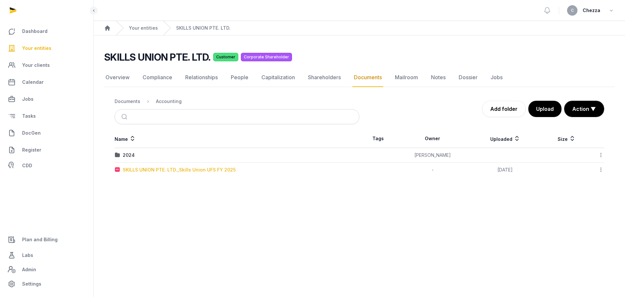
click at [150, 171] on div "SKILLS UNION PTE. LTD._Skills Union UFS FY 2025" at bounding box center [179, 169] width 113 height 7
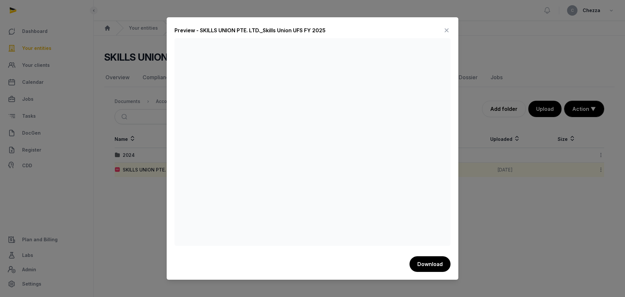
click at [138, 192] on div at bounding box center [312, 148] width 625 height 297
click at [448, 29] on icon at bounding box center [447, 30] width 8 height 10
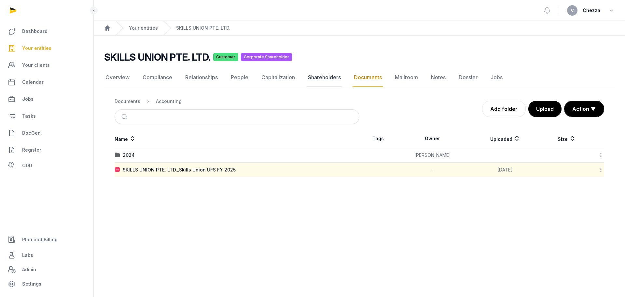
click at [312, 79] on link "Shareholders" at bounding box center [324, 77] width 35 height 19
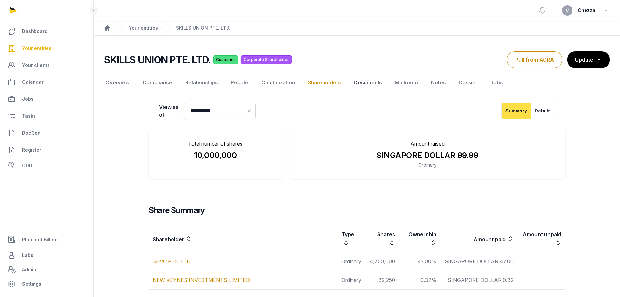
click at [362, 86] on link "Documents" at bounding box center [368, 82] width 31 height 19
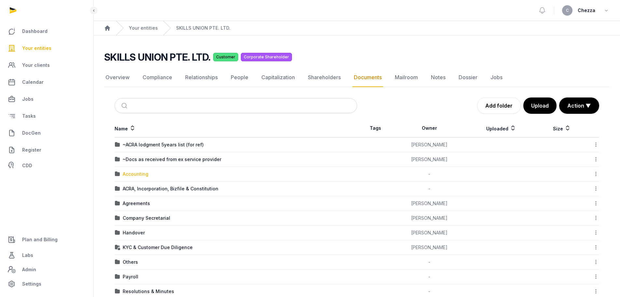
click at [143, 173] on div "Accounting" at bounding box center [136, 174] width 26 height 7
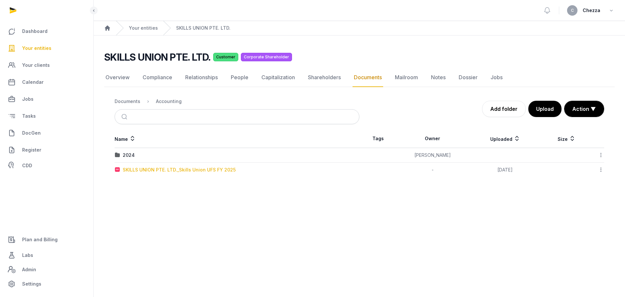
click at [173, 171] on div "SKILLS UNION PTE. LTD._Skills Union UFS FY 2025" at bounding box center [179, 169] width 113 height 7
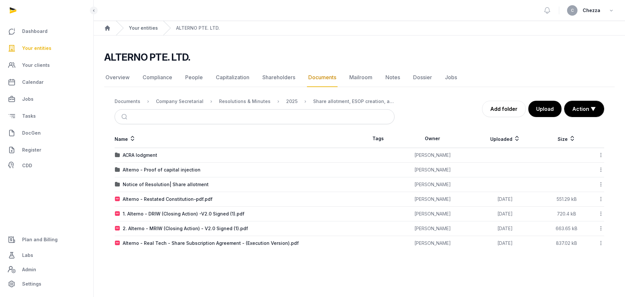
click at [144, 27] on link "Your entities" at bounding box center [143, 28] width 29 height 7
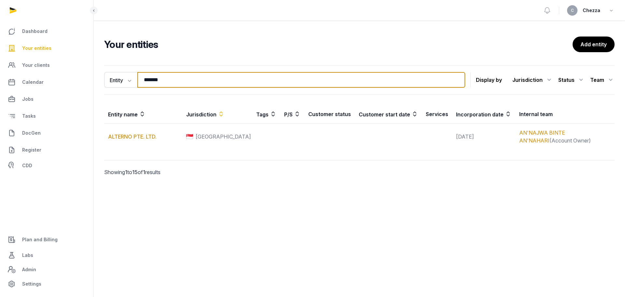
click at [163, 81] on input "*******" at bounding box center [301, 80] width 328 height 16
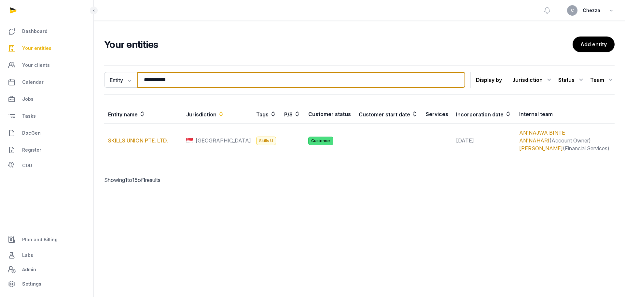
type input "**********"
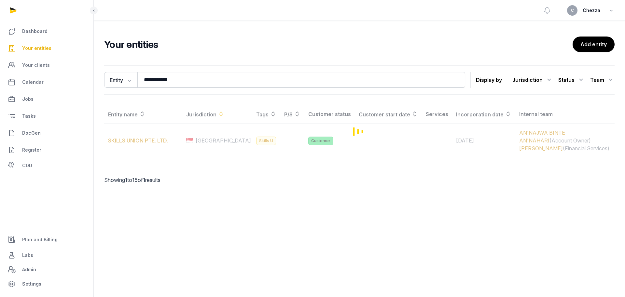
click at [128, 143] on div "Loading" at bounding box center [359, 131] width 510 height 52
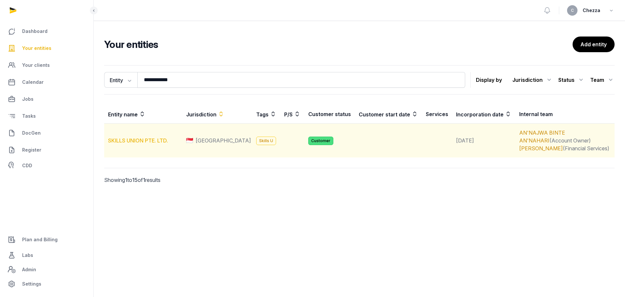
click at [125, 139] on link "SKILLS UNION PTE. LTD." at bounding box center [138, 140] width 60 height 7
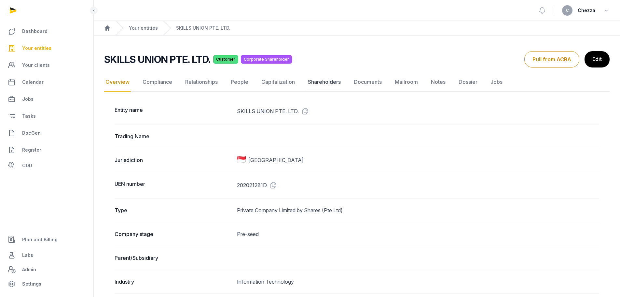
click at [328, 82] on link "Shareholders" at bounding box center [324, 82] width 35 height 19
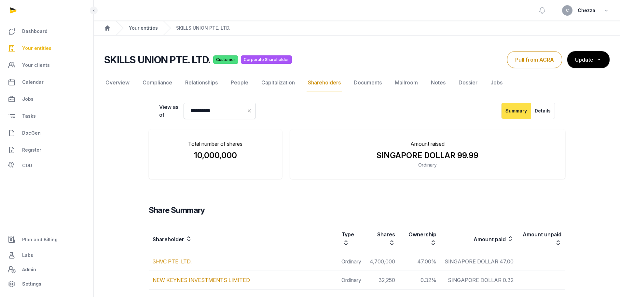
click at [141, 26] on link "Your entities" at bounding box center [143, 28] width 29 height 7
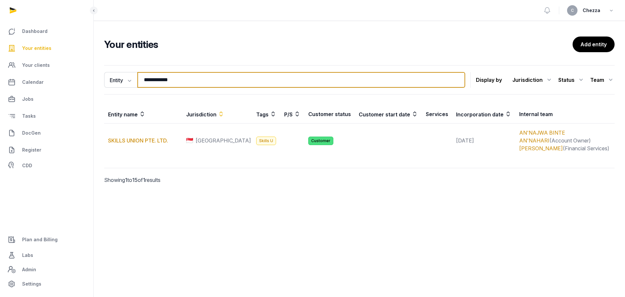
click at [185, 80] on input "**********" at bounding box center [301, 80] width 328 height 16
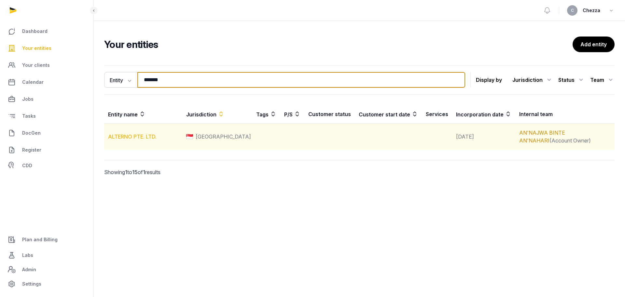
type input "*******"
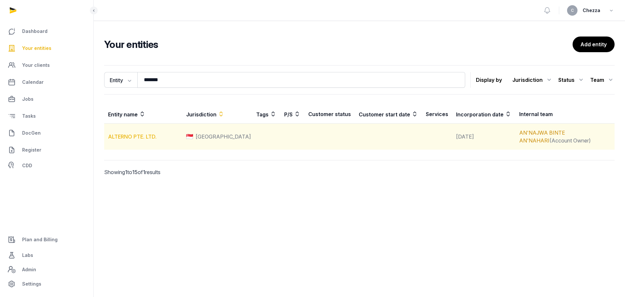
click at [143, 138] on link "ALTERNO PTE. LTD." at bounding box center [132, 136] width 49 height 7
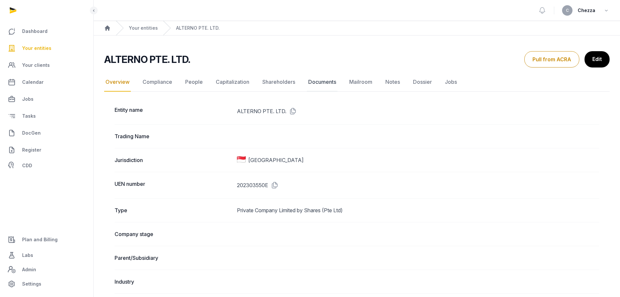
click at [321, 79] on link "Documents" at bounding box center [322, 82] width 31 height 19
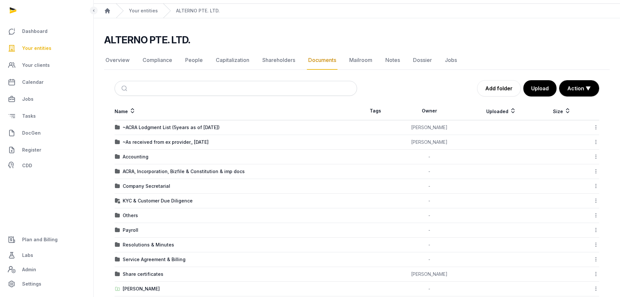
scroll to position [33, 0]
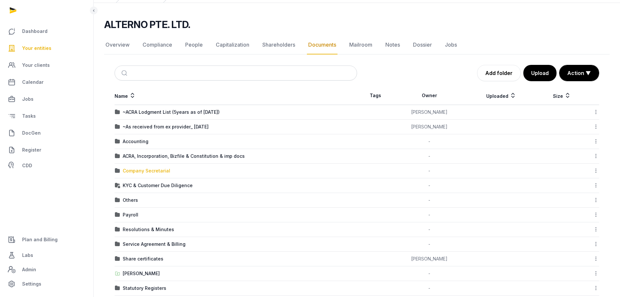
click at [150, 169] on div "Company Secretarial" at bounding box center [147, 170] width 48 height 7
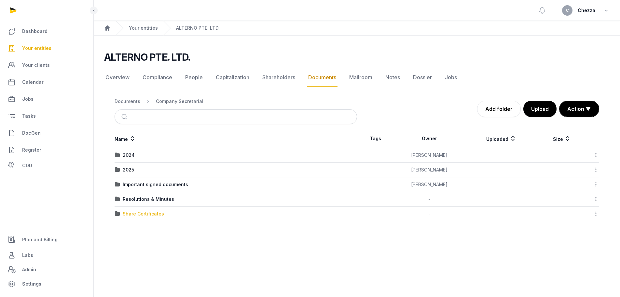
scroll to position [0, 0]
click at [129, 168] on div "2025" at bounding box center [128, 169] width 11 height 7
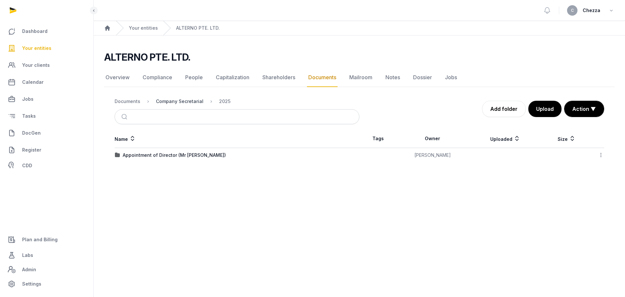
click at [171, 99] on div "Company Secretarial" at bounding box center [180, 101] width 48 height 7
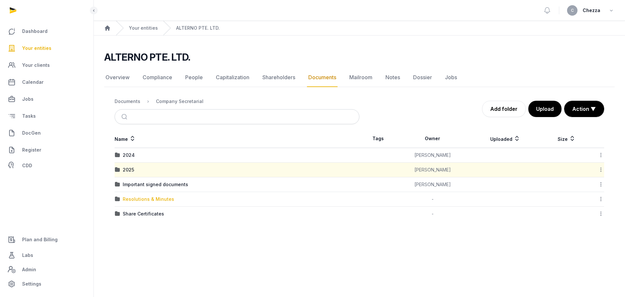
click at [146, 201] on div "Resolutions & Minutes" at bounding box center [148, 199] width 51 height 7
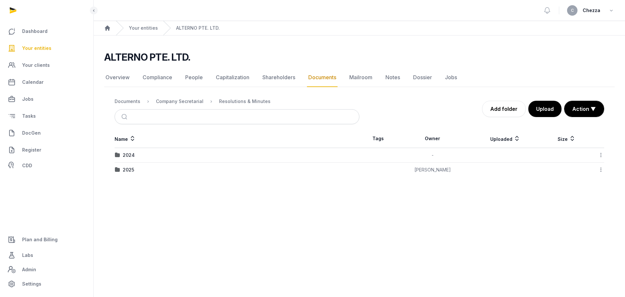
click at [133, 173] on td "2025" at bounding box center [237, 169] width 245 height 15
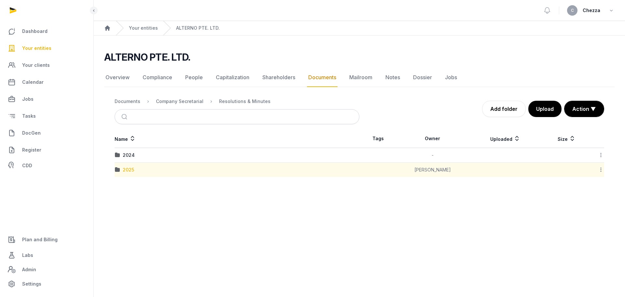
click at [131, 171] on div "2025" at bounding box center [128, 169] width 11 height 7
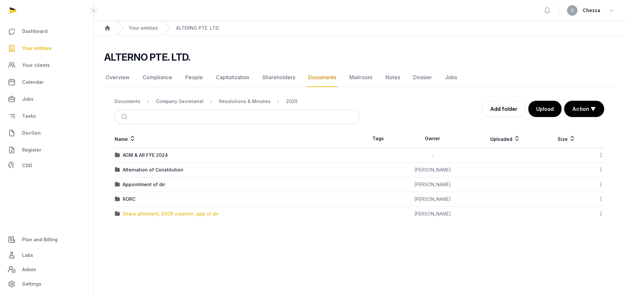
click at [158, 215] on div "Share allotment, ESOP creation, app of dir" at bounding box center [171, 213] width 96 height 7
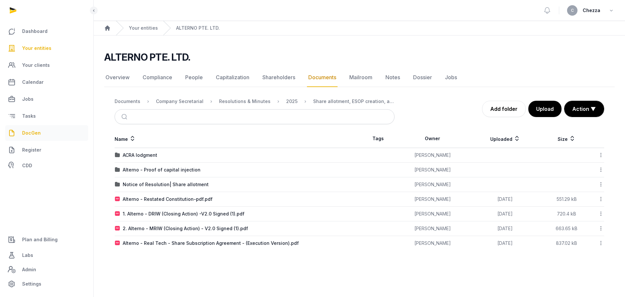
click at [32, 132] on span "DocGen" at bounding box center [31, 133] width 19 height 8
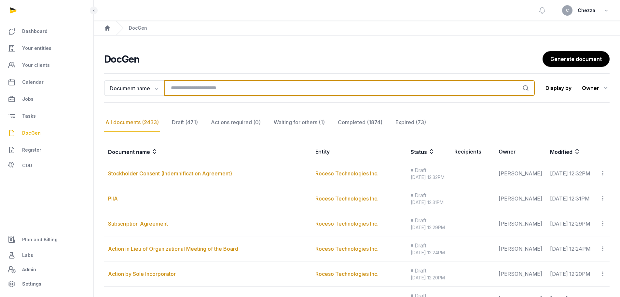
click at [198, 88] on input "search" at bounding box center [349, 88] width 370 height 16
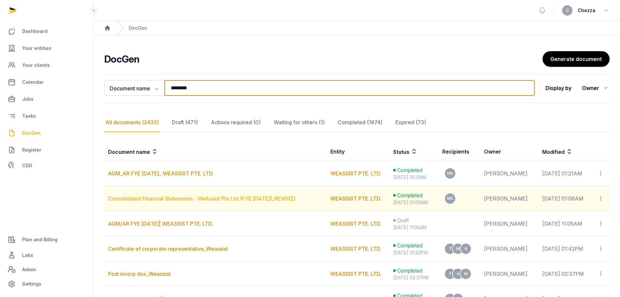
type input "********"
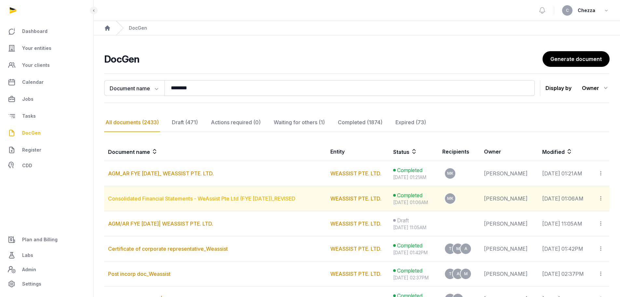
click at [194, 200] on link "Consolidated Financial Statements - WeAssist Pte Ltd (FYE 31 December 2024)_REV…" at bounding box center [201, 198] width 187 height 7
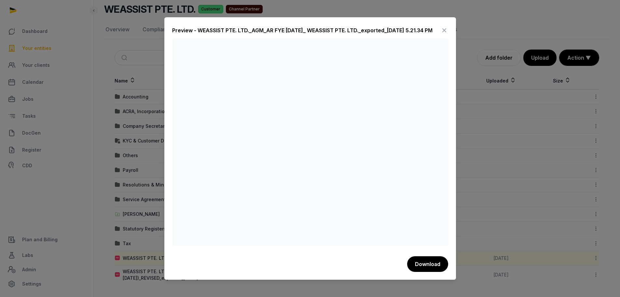
click at [75, 106] on div at bounding box center [310, 148] width 620 height 297
click at [446, 28] on icon at bounding box center [444, 30] width 8 height 10
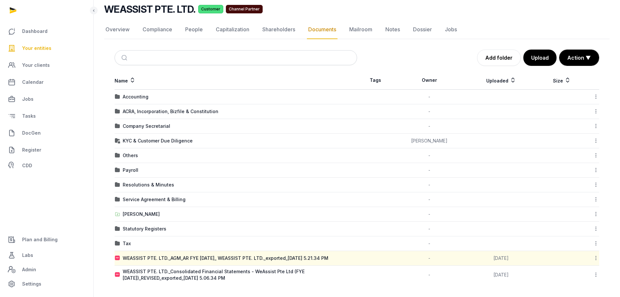
click at [34, 47] on span "Your entities" at bounding box center [36, 48] width 29 height 8
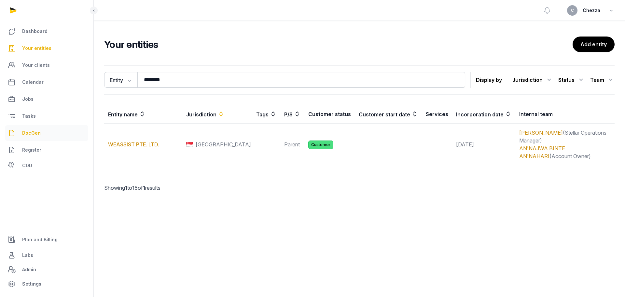
click at [30, 132] on span "DocGen" at bounding box center [31, 133] width 19 height 8
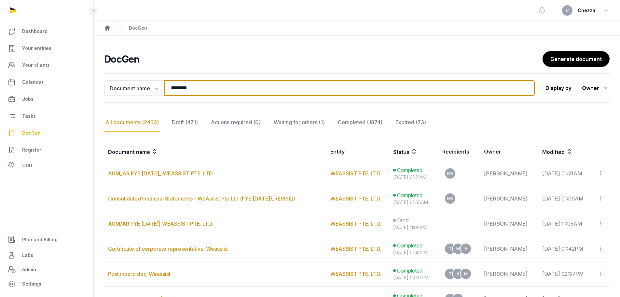
click at [205, 83] on input "********" at bounding box center [349, 88] width 370 height 16
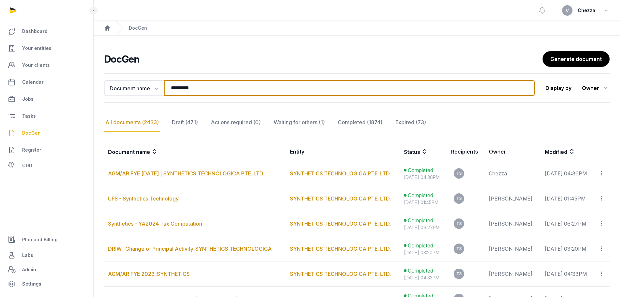
type input "**********"
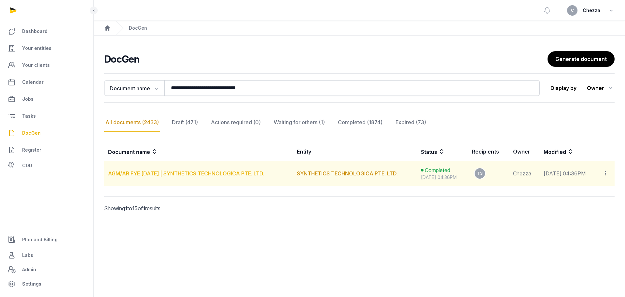
click at [202, 175] on link "AGM/AR FYE [DATE] | SYNTHETICS TECHNOLOGICA PTE. LTD." at bounding box center [186, 173] width 156 height 7
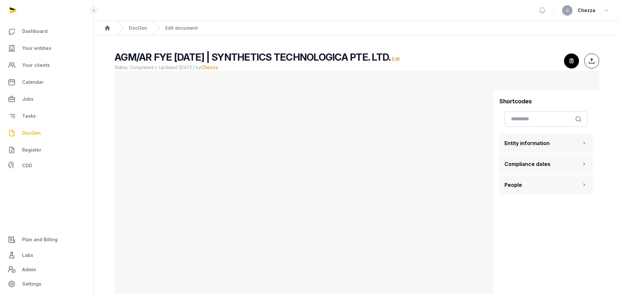
click at [101, 115] on main "AGM/AR FYE [DATE] | SYNTHETICS TECHNOLOGICA PTE. LTD. Edit Status: Completed • …" at bounding box center [357, 170] width 526 height 270
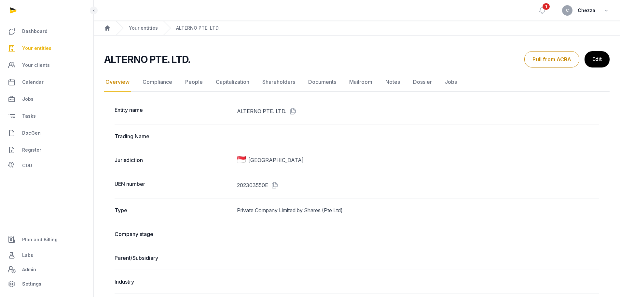
click at [38, 47] on span "Your entities" at bounding box center [36, 48] width 29 height 8
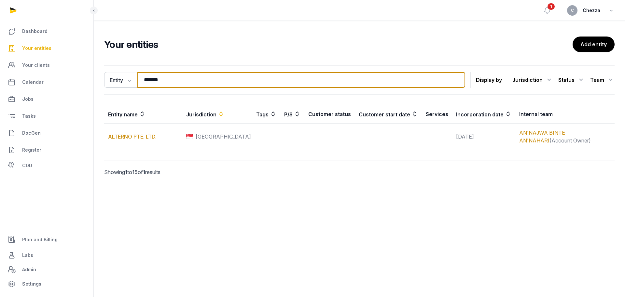
click at [174, 79] on input "*******" at bounding box center [301, 80] width 328 height 16
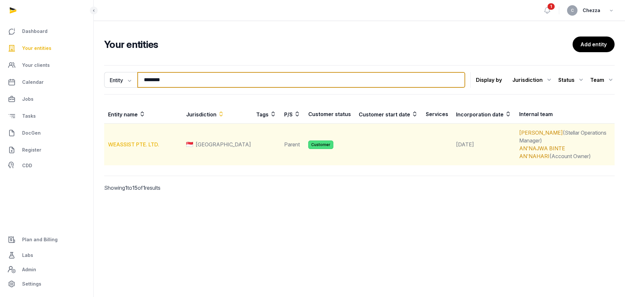
type input "********"
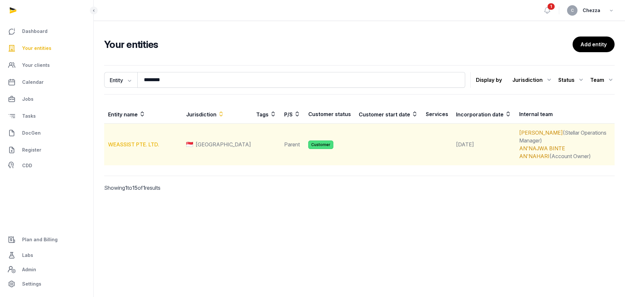
click at [137, 141] on link "WEASSIST PTE. LTD." at bounding box center [133, 144] width 51 height 7
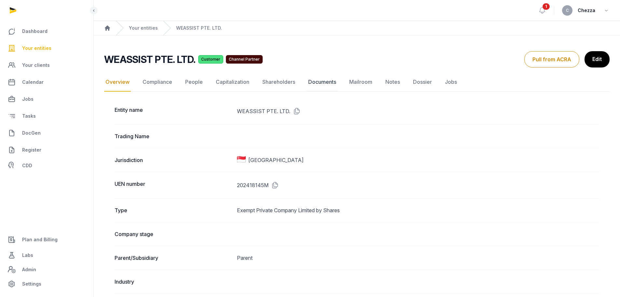
click at [320, 77] on link "Documents" at bounding box center [322, 82] width 31 height 19
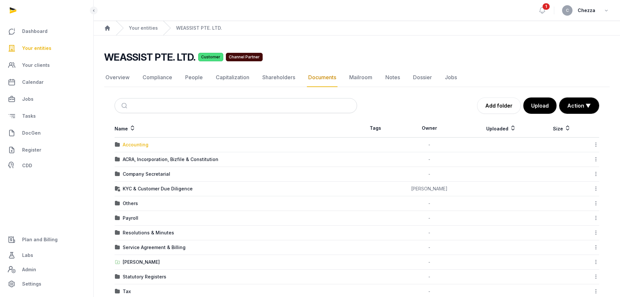
click at [139, 145] on div "Accounting" at bounding box center [136, 144] width 26 height 7
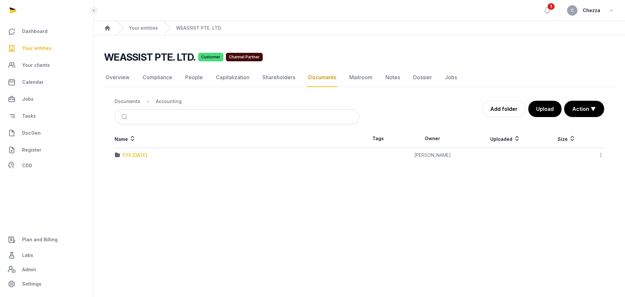
click at [147, 156] on div "FYE [DATE]" at bounding box center [135, 155] width 24 height 7
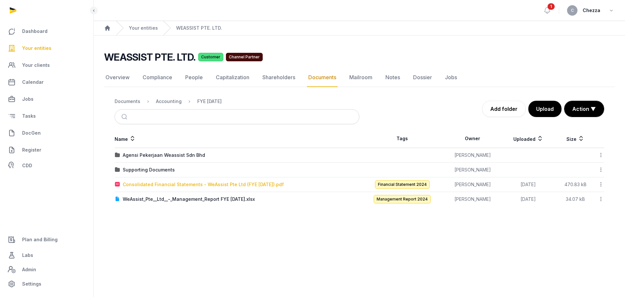
click at [156, 185] on div "Consolidated Financial Statements - WeAssist Pte Ltd (FYE [DATE]).pdf" at bounding box center [203, 184] width 161 height 7
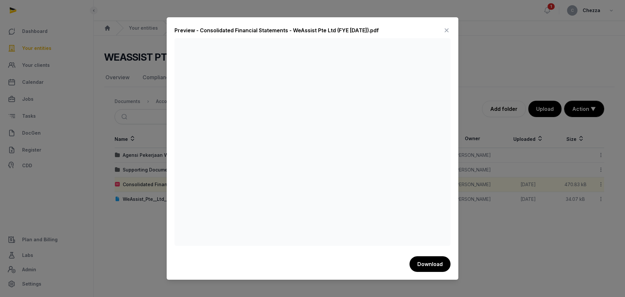
click at [132, 128] on div at bounding box center [312, 148] width 625 height 297
click at [443, 32] on icon at bounding box center [447, 30] width 8 height 10
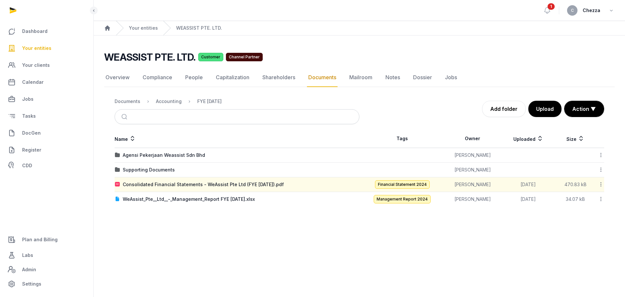
click at [322, 78] on link "Documents" at bounding box center [322, 77] width 31 height 19
click at [128, 101] on div "Documents" at bounding box center [128, 101] width 26 height 7
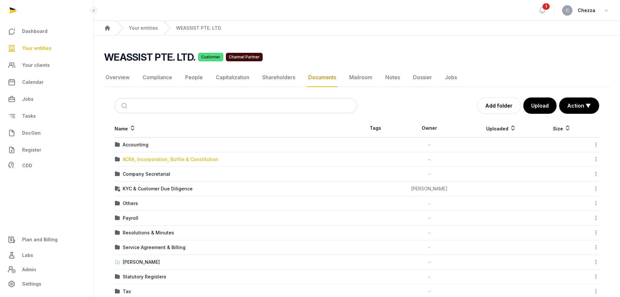
click at [150, 161] on div "ACRA, Incorporation, Bizfile & Constitution" at bounding box center [171, 159] width 96 height 7
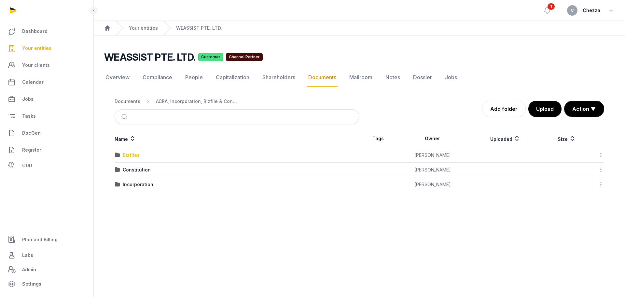
click at [130, 155] on div "Bizfiles" at bounding box center [131, 155] width 17 height 7
click at [120, 175] on td "2025" at bounding box center [237, 169] width 245 height 15
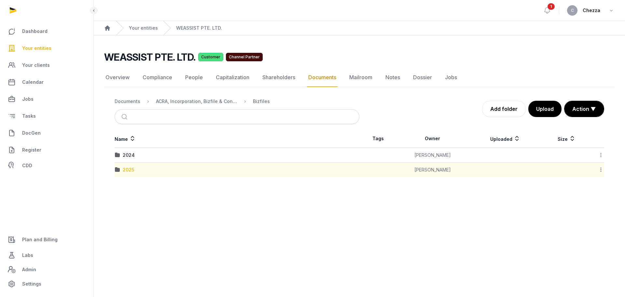
click at [130, 169] on div "2025" at bounding box center [128, 169] width 11 height 7
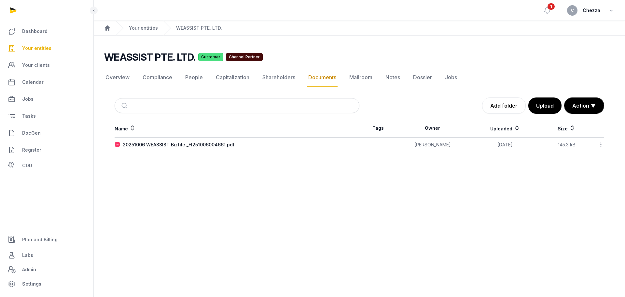
click at [129, 183] on main "Open sidebar 1 C Chezza Home Your entities WEASSIST PTE. LTD. WEASSIST PTE. LTD…" at bounding box center [312, 148] width 625 height 297
click at [601, 144] on icon at bounding box center [601, 144] width 6 height 7
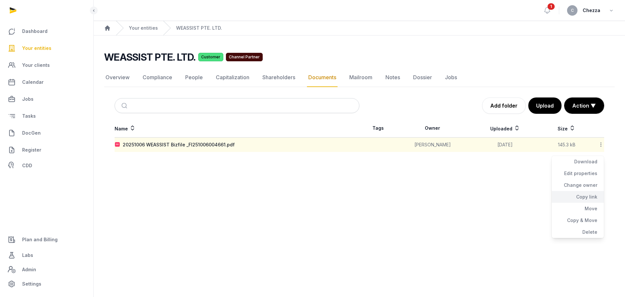
click at [583, 197] on div "Copy link" at bounding box center [578, 197] width 52 height 12
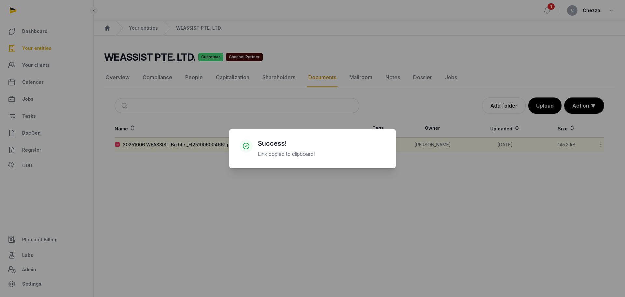
click at [302, 189] on div "× Success! Link copied to clipboard! Cancel No OK" at bounding box center [312, 148] width 625 height 297
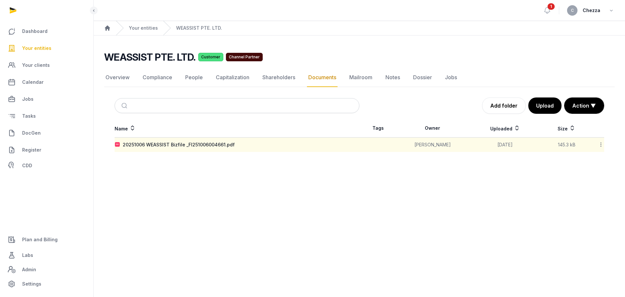
click at [313, 76] on link "Documents" at bounding box center [322, 77] width 31 height 19
click at [119, 78] on link "Overview" at bounding box center [117, 77] width 27 height 19
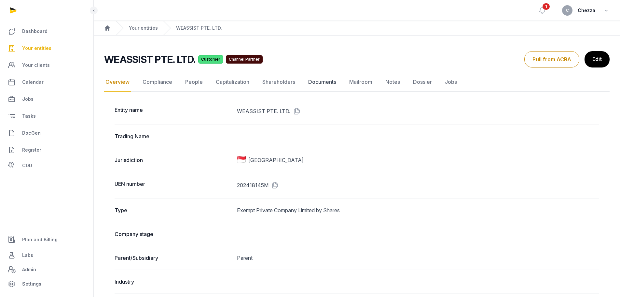
click at [321, 80] on link "Documents" at bounding box center [322, 82] width 31 height 19
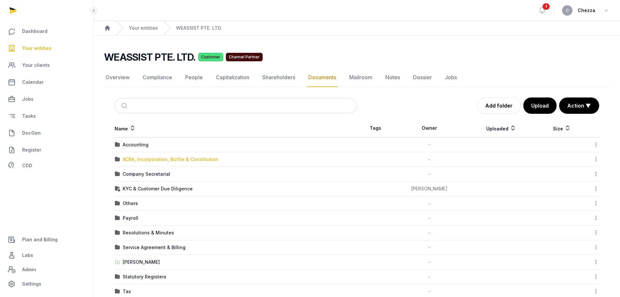
click at [146, 158] on div "ACRA, Incorporation, Bizfile & Constitution" at bounding box center [171, 159] width 96 height 7
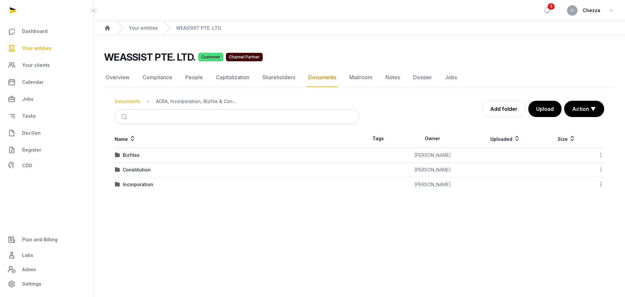
click at [134, 102] on div "Documents" at bounding box center [128, 101] width 26 height 7
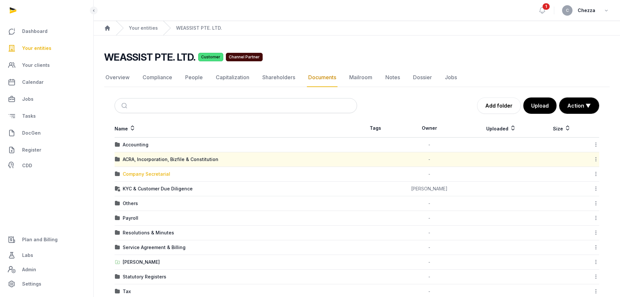
click at [146, 174] on div "Company Secretarial" at bounding box center [147, 174] width 48 height 7
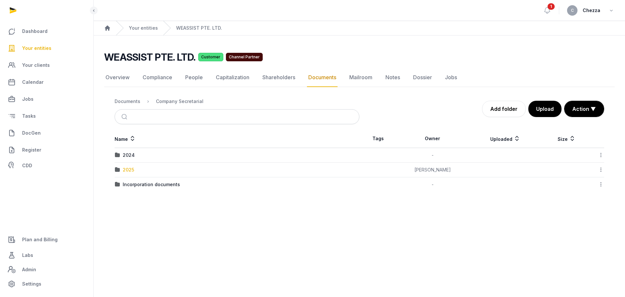
click at [132, 170] on div "2025" at bounding box center [128, 169] width 11 height 7
click at [154, 155] on div "AGM/AR FYE 2024" at bounding box center [143, 155] width 41 height 7
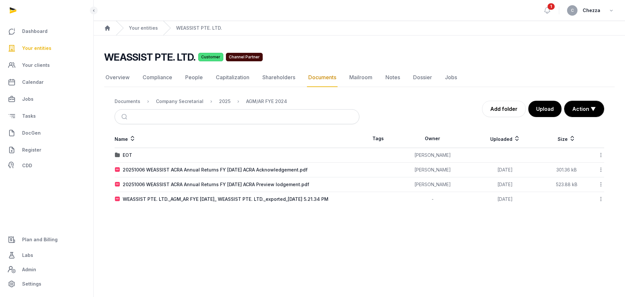
click at [599, 168] on icon at bounding box center [601, 169] width 6 height 7
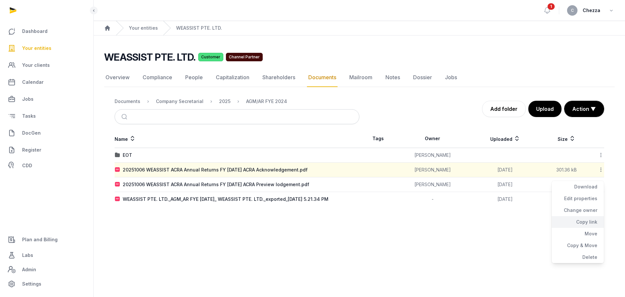
click at [588, 219] on div "Copy link" at bounding box center [578, 222] width 52 height 12
click at [210, 235] on main "Open sidebar 1 C Chezza Home Your entities WEASSIST PTE. LTD. WEASSIST PTE. LTD…" at bounding box center [312, 148] width 625 height 297
click at [600, 182] on icon at bounding box center [601, 184] width 6 height 7
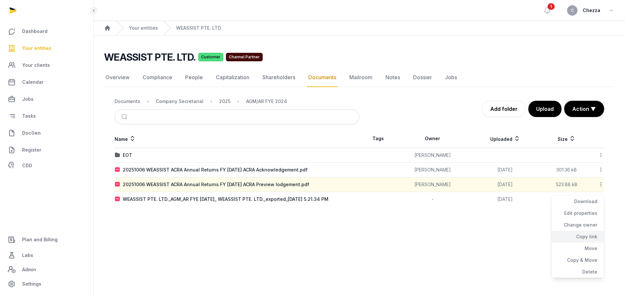
click at [589, 233] on div "Copy link" at bounding box center [578, 236] width 52 height 12
click at [141, 30] on link "Your entities" at bounding box center [143, 28] width 29 height 7
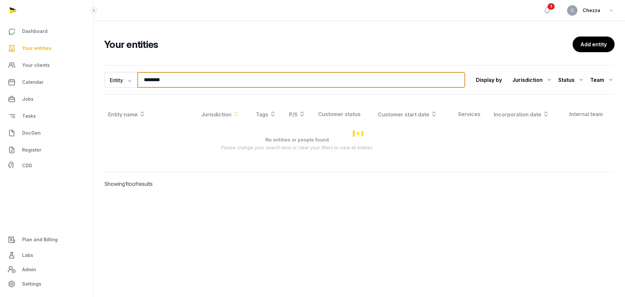
click at [174, 78] on input "********" at bounding box center [301, 80] width 328 height 16
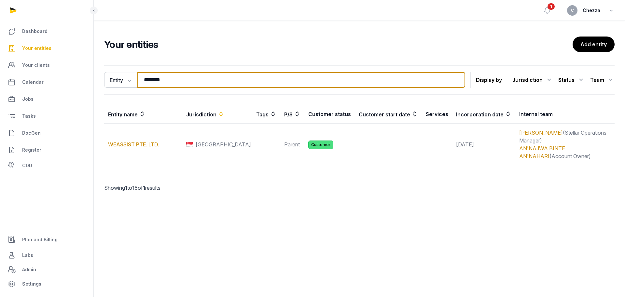
click at [174, 78] on input "********" at bounding box center [301, 80] width 328 height 16
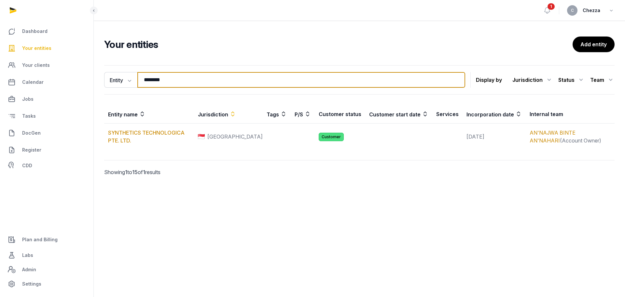
type input "**********"
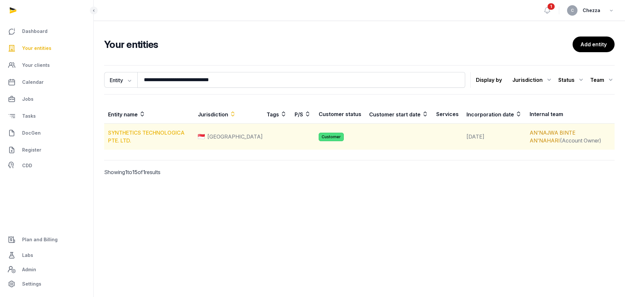
click at [148, 133] on link "SYNTHETICS TECHNOLOGICA PTE. LTD." at bounding box center [146, 136] width 76 height 14
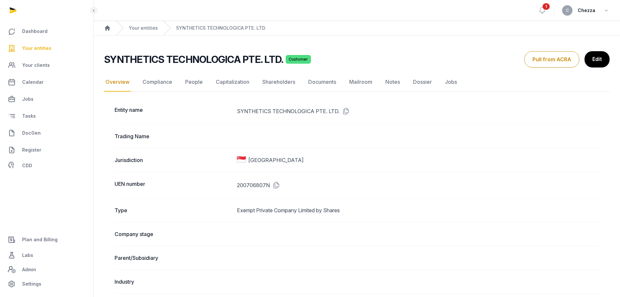
click at [319, 84] on link "Documents" at bounding box center [322, 82] width 31 height 19
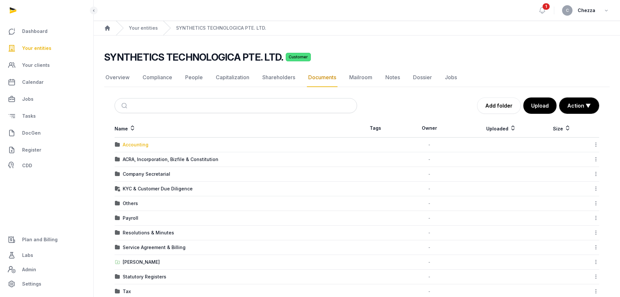
click at [132, 146] on div "Accounting" at bounding box center [136, 144] width 26 height 7
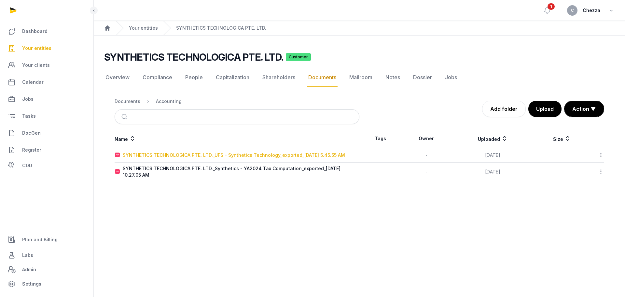
click at [201, 157] on div "SYNTHETICS TECHNOLOGICA PTE. LTD._UFS - Synthetics Technology_exported_[DATE] 5…" at bounding box center [234, 155] width 222 height 7
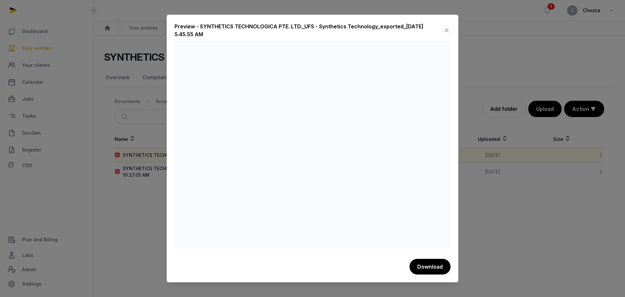
click at [446, 28] on icon at bounding box center [447, 30] width 8 height 10
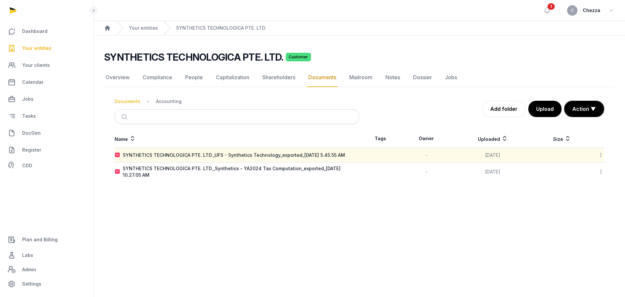
click at [122, 101] on div "Documents" at bounding box center [128, 101] width 26 height 7
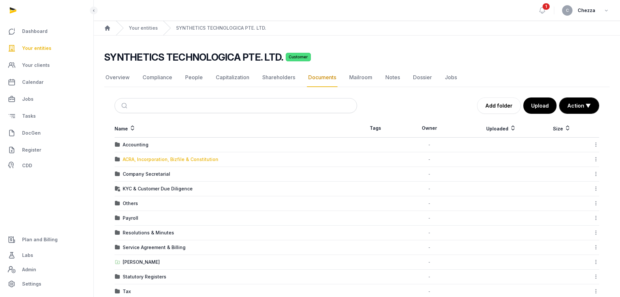
click at [145, 158] on div "ACRA, Incorporation, Bizfile & Constitution" at bounding box center [171, 159] width 96 height 7
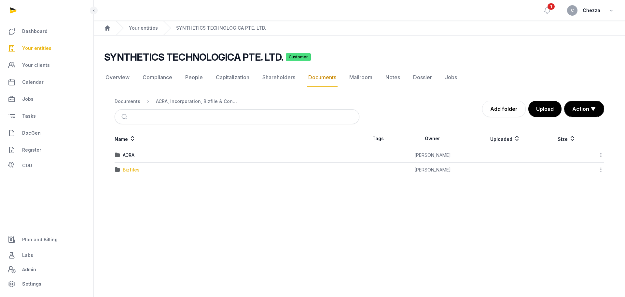
click at [132, 168] on div "Bizfiles" at bounding box center [131, 169] width 17 height 7
click at [129, 168] on div "2025" at bounding box center [128, 169] width 11 height 7
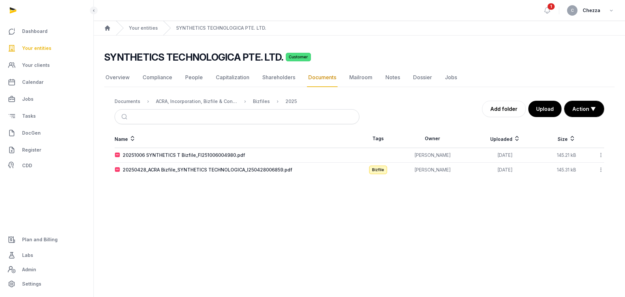
click at [601, 154] on icon at bounding box center [601, 154] width 6 height 7
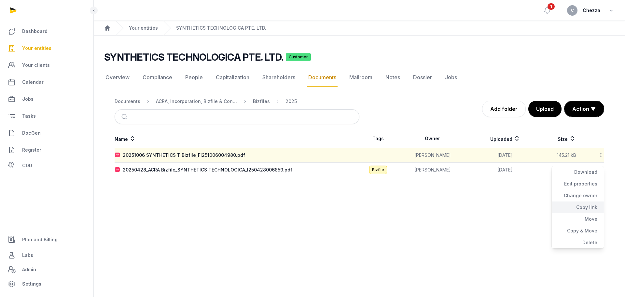
click at [587, 202] on div "Copy link" at bounding box center [578, 207] width 52 height 12
click at [225, 197] on main "Open sidebar 1 C Chezza Home Your entities SYNTHETICS TECHNOLOGICA PTE. LTD. SY…" at bounding box center [312, 148] width 625 height 297
click at [176, 102] on div "ACRA, Incorporation, Bizfile & Constitution" at bounding box center [196, 101] width 81 height 7
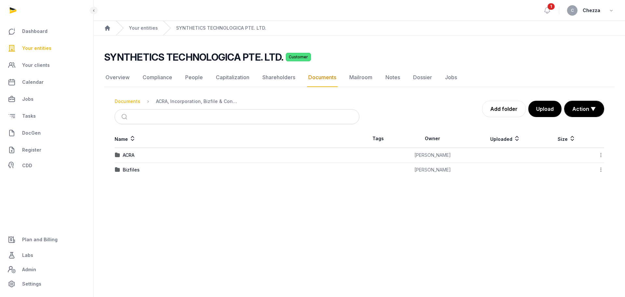
click at [120, 100] on div "Documents" at bounding box center [128, 101] width 26 height 7
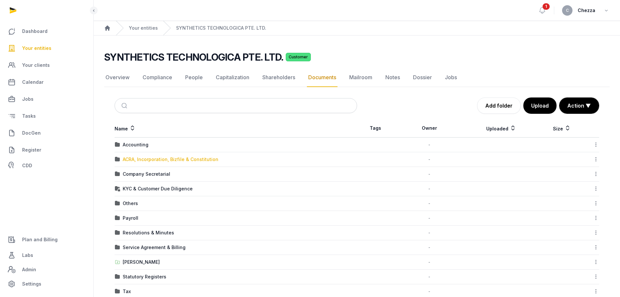
click at [139, 159] on div "ACRA, Incorporation, Bizfile & Constitution" at bounding box center [171, 159] width 96 height 7
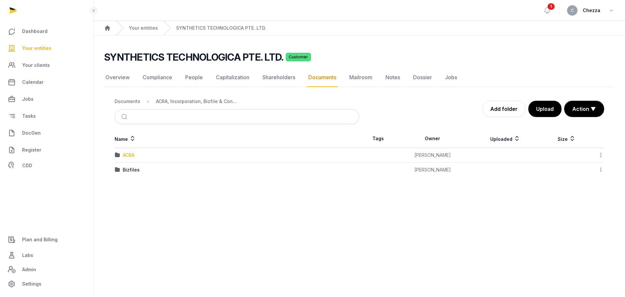
click at [127, 154] on div "ACRA" at bounding box center [129, 155] width 12 height 7
click at [132, 154] on div "2025" at bounding box center [128, 155] width 11 height 7
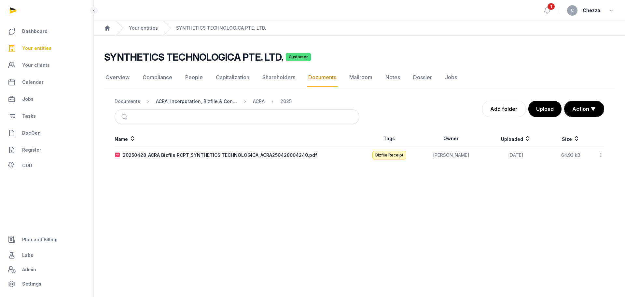
click at [203, 102] on div "ACRA, Incorporation, Bizfile & Constitution" at bounding box center [196, 101] width 81 height 7
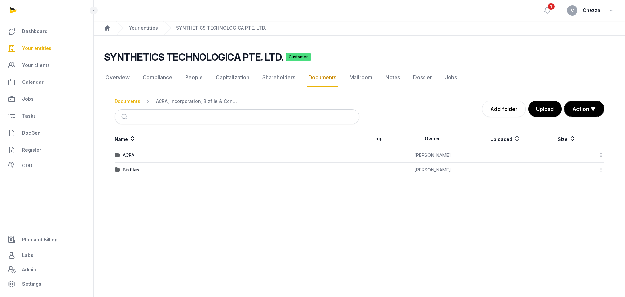
click at [138, 101] on div "Documents" at bounding box center [128, 101] width 26 height 7
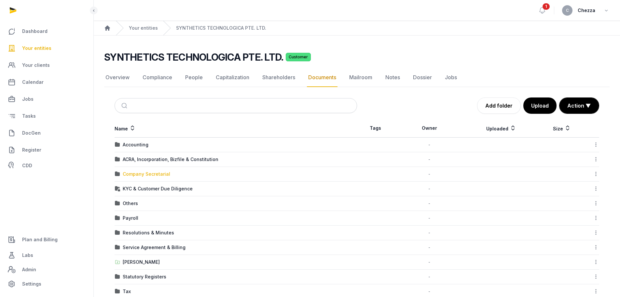
click at [145, 175] on div "Company Secretarial" at bounding box center [147, 174] width 48 height 7
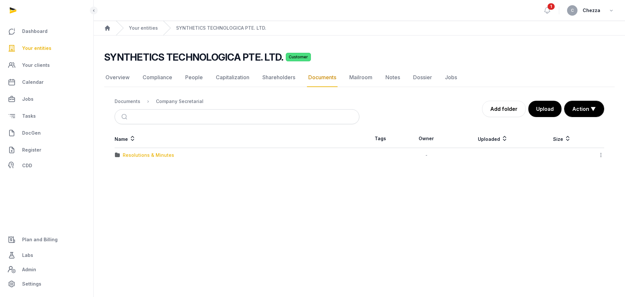
click at [142, 153] on div "Resolutions & Minutes" at bounding box center [148, 155] width 51 height 7
click at [130, 169] on div "2025" at bounding box center [128, 169] width 11 height 7
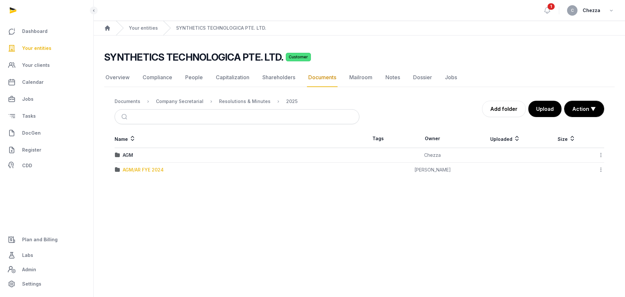
click at [143, 170] on div "AGM/AR FYE 2024" at bounding box center [143, 169] width 41 height 7
click at [286, 101] on div "2025" at bounding box center [291, 101] width 11 height 7
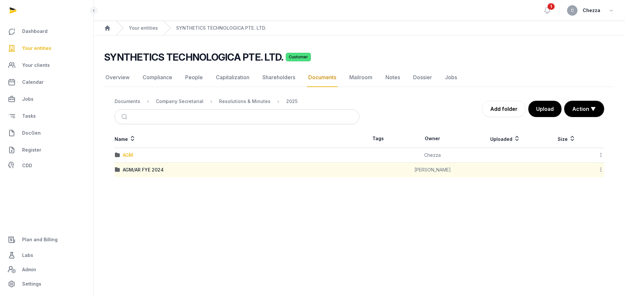
click at [128, 153] on div "AGM" at bounding box center [128, 155] width 10 height 7
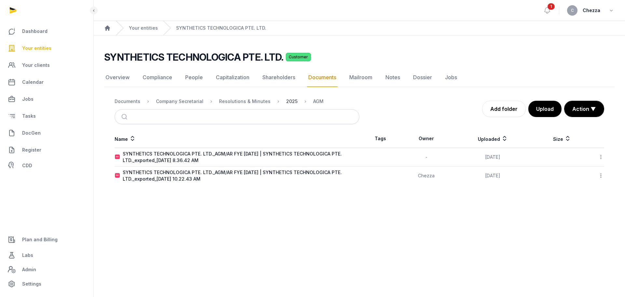
click at [286, 103] on div "2025" at bounding box center [291, 101] width 11 height 7
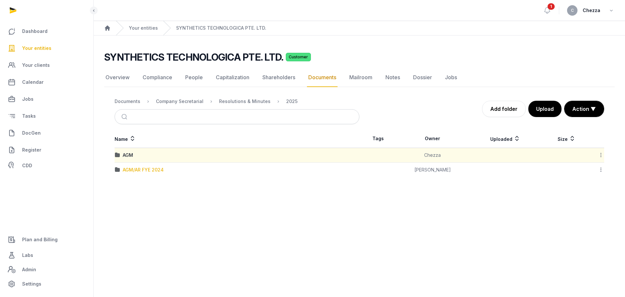
click at [156, 169] on div "AGM/AR FYE 2024" at bounding box center [143, 169] width 41 height 7
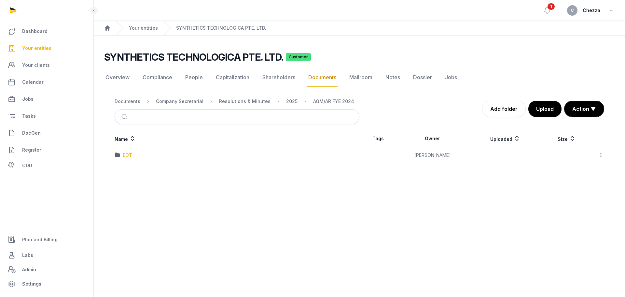
click at [127, 152] on div "EOT" at bounding box center [127, 155] width 9 height 7
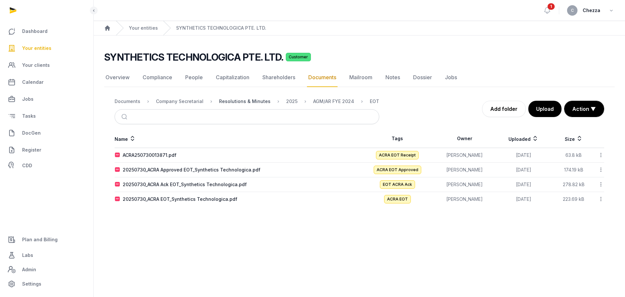
click at [237, 99] on div "Resolutions & Minutes" at bounding box center [244, 101] width 51 height 7
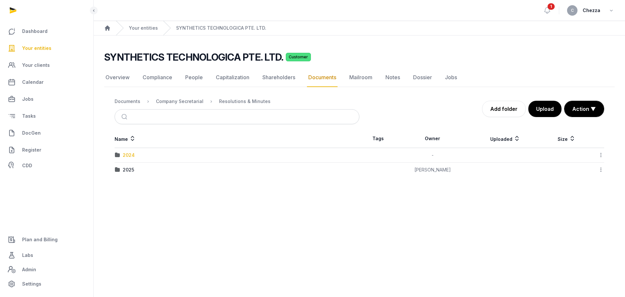
click at [129, 152] on div "2024" at bounding box center [129, 155] width 12 height 7
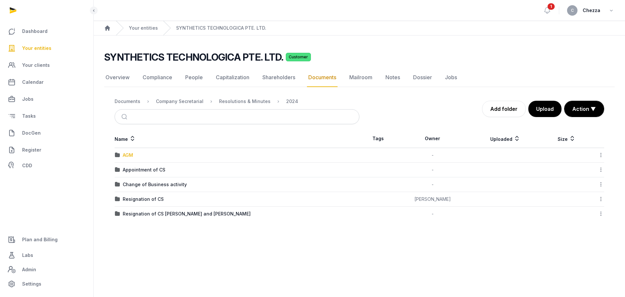
click at [128, 157] on div "AGM" at bounding box center [128, 155] width 10 height 7
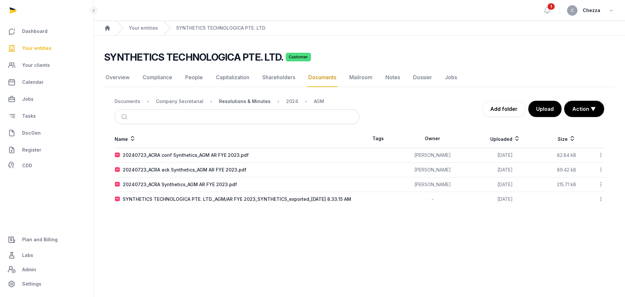
click at [241, 101] on div "Resolutions & Minutes" at bounding box center [244, 101] width 51 height 7
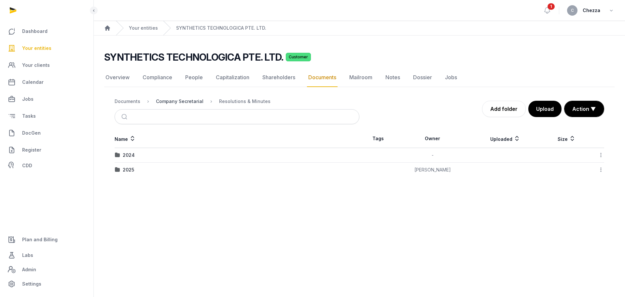
click at [179, 102] on div "Company Secretarial" at bounding box center [180, 101] width 48 height 7
click at [131, 103] on div "Documents" at bounding box center [128, 101] width 26 height 7
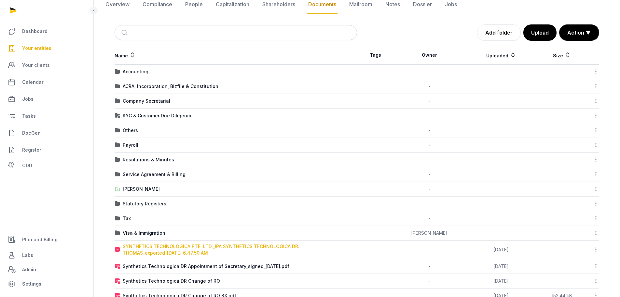
scroll to position [71, 0]
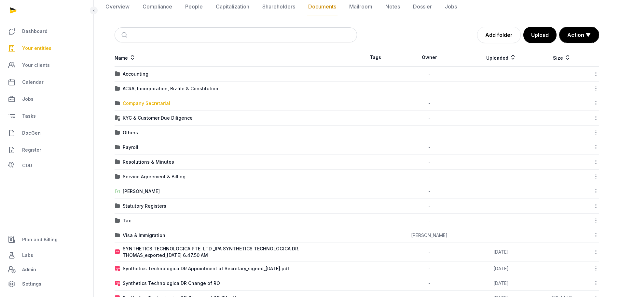
click at [136, 103] on div "Company Secretarial" at bounding box center [147, 103] width 48 height 7
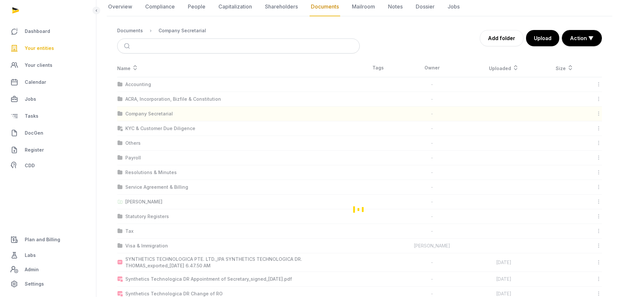
scroll to position [0, 0]
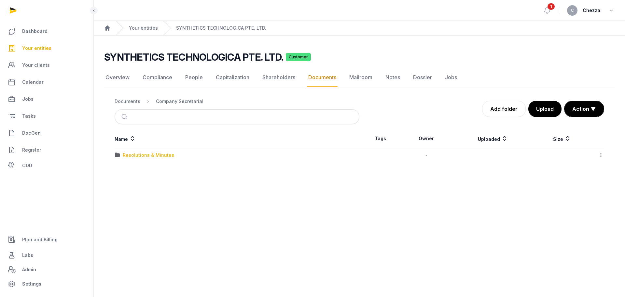
click at [134, 155] on div "Resolutions & Minutes" at bounding box center [148, 155] width 51 height 7
click at [128, 169] on div "2025" at bounding box center [128, 169] width 11 height 7
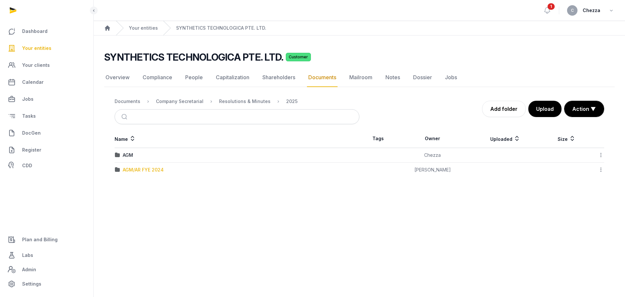
click at [136, 169] on div "AGM/AR FYE 2024" at bounding box center [143, 169] width 41 height 7
click at [124, 156] on div "EOT" at bounding box center [127, 155] width 9 height 7
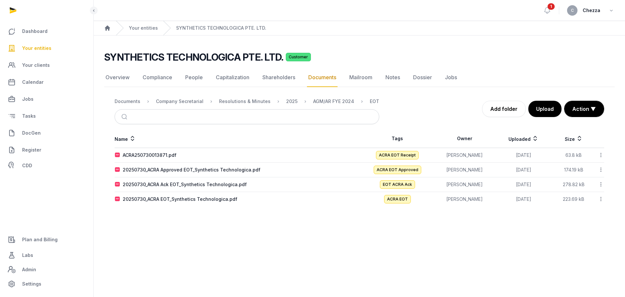
click at [178, 135] on th "Name" at bounding box center [237, 138] width 245 height 19
click at [339, 98] on div "AGM/AR FYE 2024" at bounding box center [333, 101] width 41 height 7
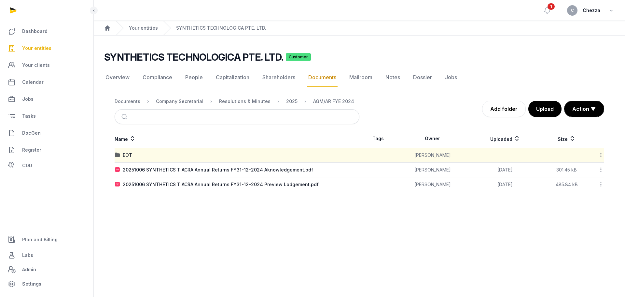
click at [599, 169] on icon at bounding box center [601, 169] width 6 height 7
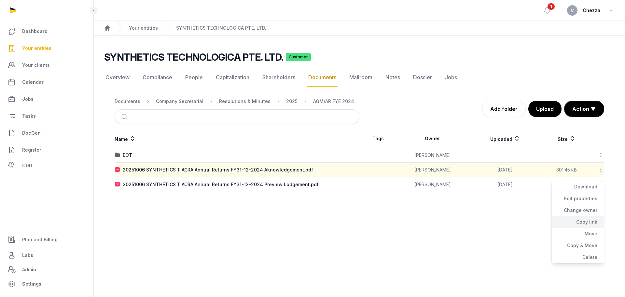
click at [587, 219] on div "Copy link" at bounding box center [578, 222] width 52 height 12
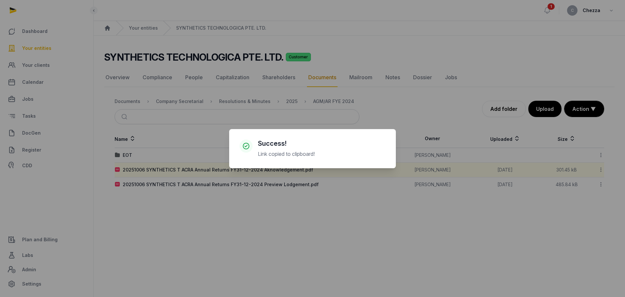
click at [246, 215] on div "× Success! Link copied to clipboard! Cancel No OK" at bounding box center [312, 148] width 625 height 297
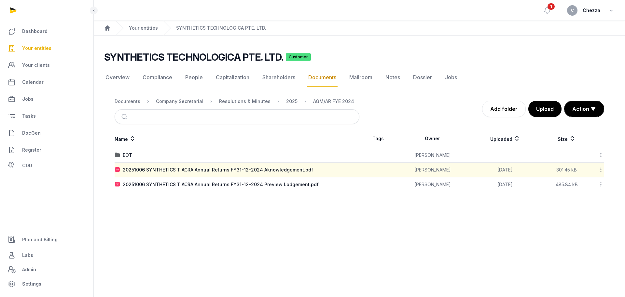
click at [340, 217] on main "Open sidebar 1 C Chezza Home Your entities SYNTHETICS TECHNOLOGICA PTE. LTD. SY…" at bounding box center [312, 148] width 625 height 297
click at [598, 183] on icon at bounding box center [601, 184] width 6 height 7
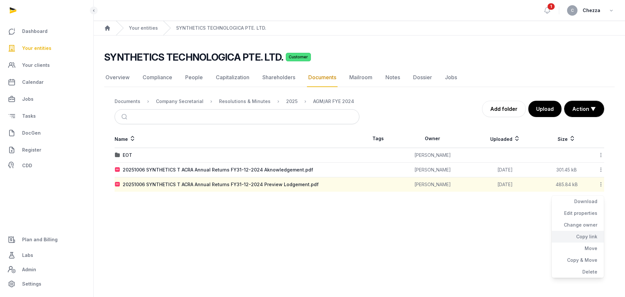
click at [591, 235] on div "Copy link" at bounding box center [578, 236] width 52 height 12
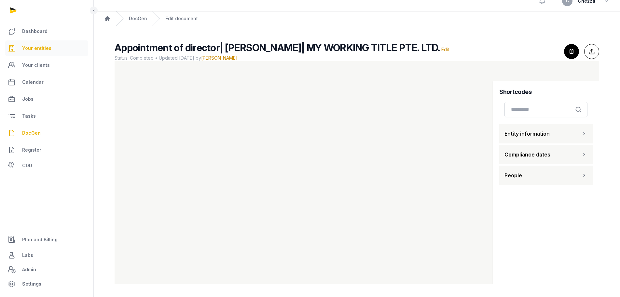
click at [31, 48] on span "Your entities" at bounding box center [36, 48] width 29 height 8
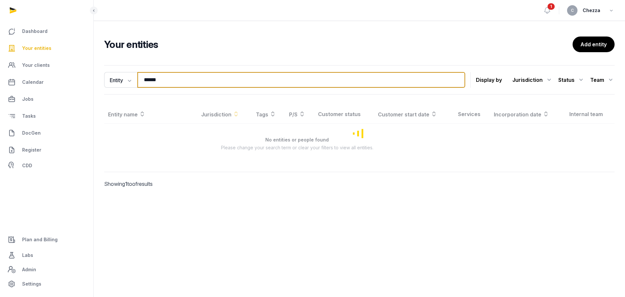
click at [190, 80] on input "******" at bounding box center [301, 80] width 328 height 16
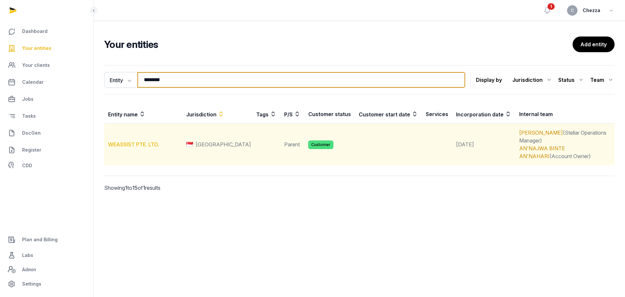
type input "********"
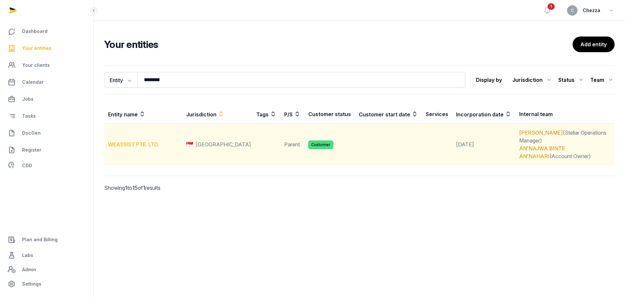
click at [142, 141] on link "WEASSIST PTE. LTD." at bounding box center [133, 144] width 51 height 7
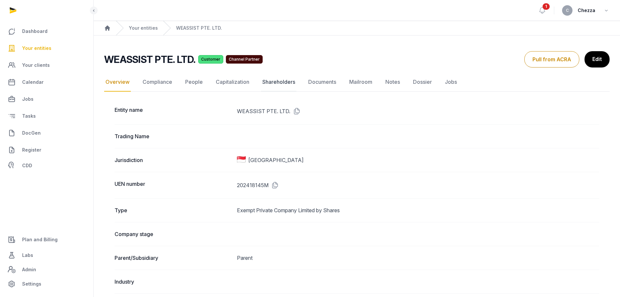
click at [274, 83] on link "Shareholders" at bounding box center [278, 82] width 35 height 19
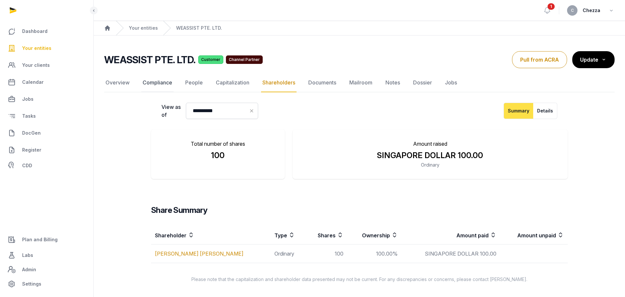
click at [152, 76] on link "Compliance" at bounding box center [157, 82] width 32 height 19
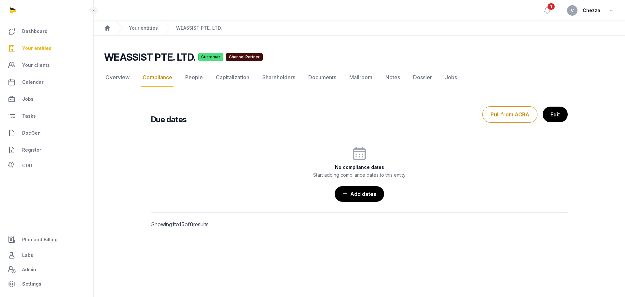
click at [337, 80] on nav "Overview Compliance People Capitalization Shareholders Documents Mailroom Notes…" at bounding box center [359, 77] width 510 height 19
click at [329, 77] on link "Documents" at bounding box center [322, 77] width 31 height 19
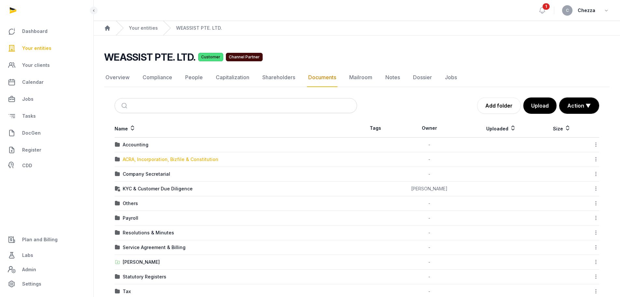
click at [149, 159] on div "ACRA, Incorporation, Bizfile & Constitution" at bounding box center [171, 159] width 96 height 7
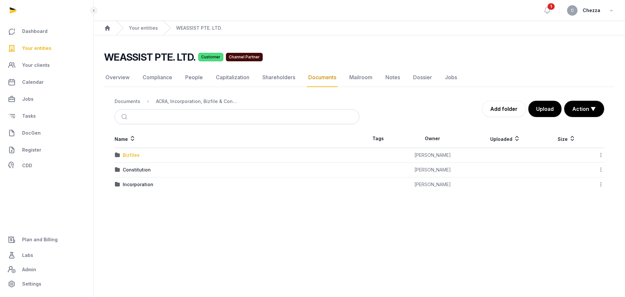
click at [128, 156] on div "Bizfiles" at bounding box center [131, 155] width 17 height 7
click at [124, 75] on link "Overview" at bounding box center [117, 77] width 27 height 19
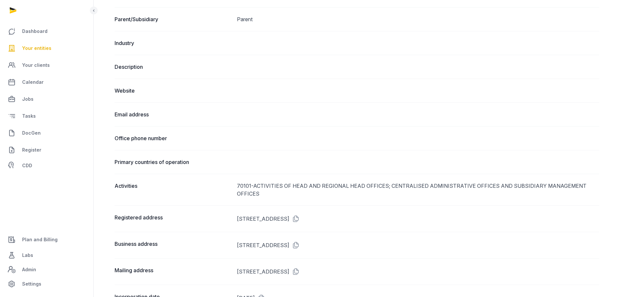
scroll to position [326, 0]
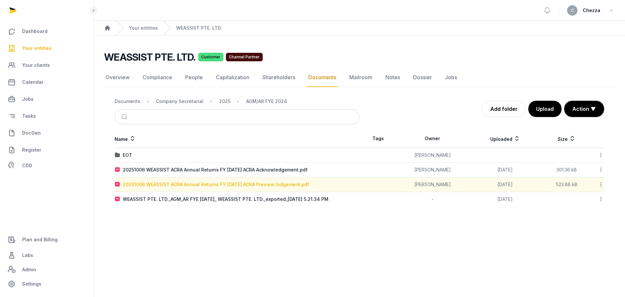
click at [222, 185] on div "20251006 WEASSIST ACRA Annual Returns FY [DATE] ACRA Preview lodgement.pdf" at bounding box center [216, 184] width 187 height 7
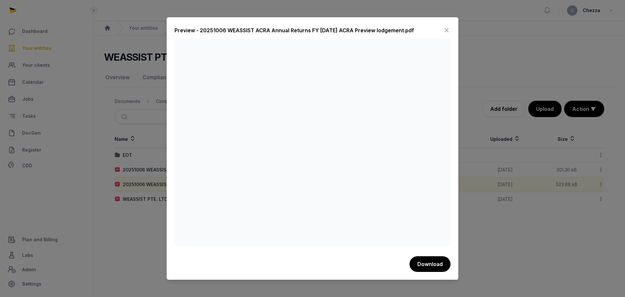
click at [142, 180] on div at bounding box center [312, 148] width 625 height 297
click at [446, 30] on icon at bounding box center [447, 30] width 8 height 10
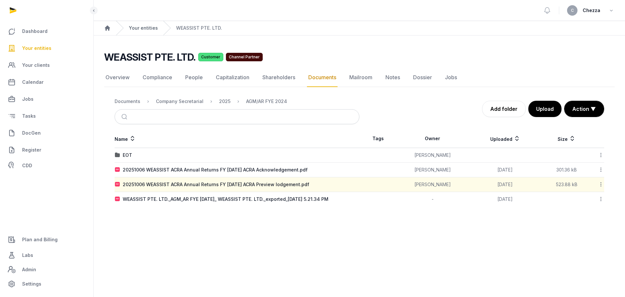
click at [150, 26] on link "Your entities" at bounding box center [143, 28] width 29 height 7
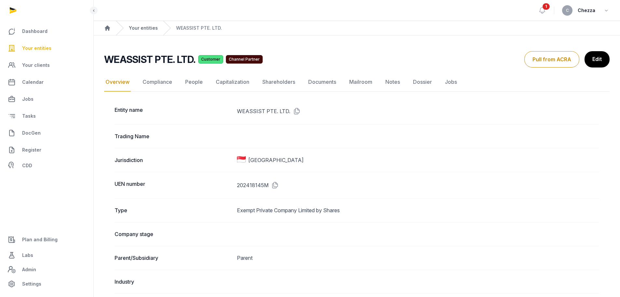
click at [132, 26] on link "Your entities" at bounding box center [143, 28] width 29 height 7
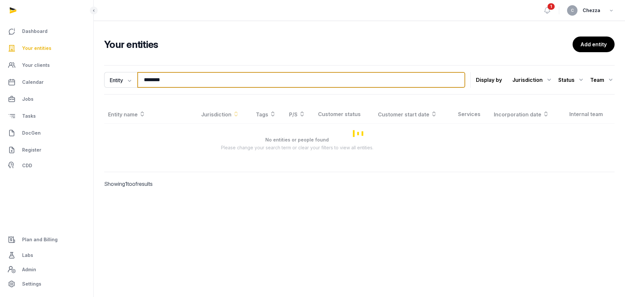
click at [214, 80] on input "********" at bounding box center [301, 80] width 328 height 16
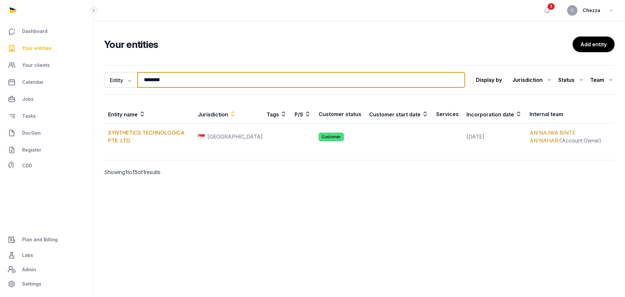
type input "**********"
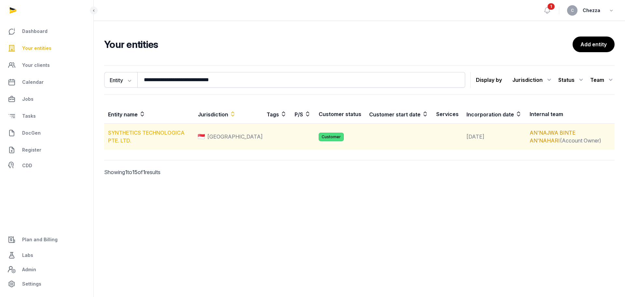
click at [162, 133] on link "SYNTHETICS TECHNOLOGICA PTE. LTD." at bounding box center [146, 136] width 76 height 14
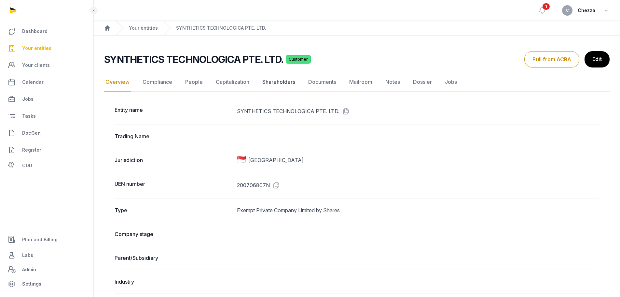
click at [272, 81] on link "Shareholders" at bounding box center [278, 82] width 35 height 19
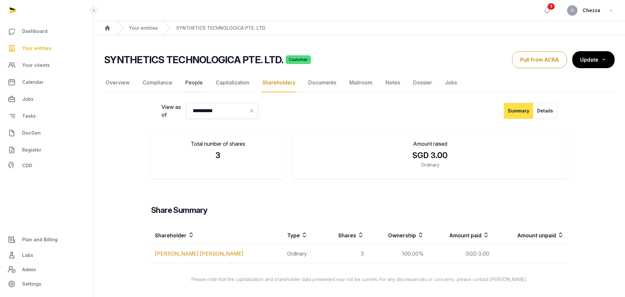
click at [192, 81] on link "People" at bounding box center [194, 82] width 20 height 19
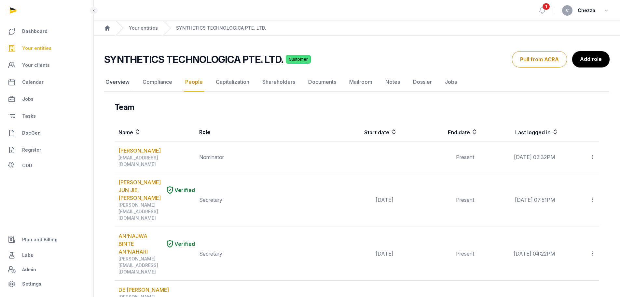
click at [117, 84] on link "Overview" at bounding box center [117, 82] width 27 height 19
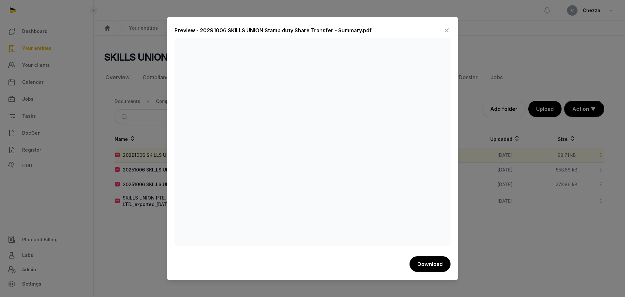
click at [148, 104] on div at bounding box center [312, 148] width 625 height 297
click at [447, 33] on icon at bounding box center [447, 30] width 8 height 10
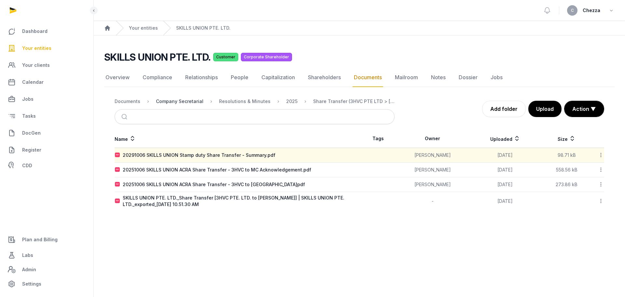
click at [180, 101] on div "Company Secretarial" at bounding box center [180, 101] width 48 height 7
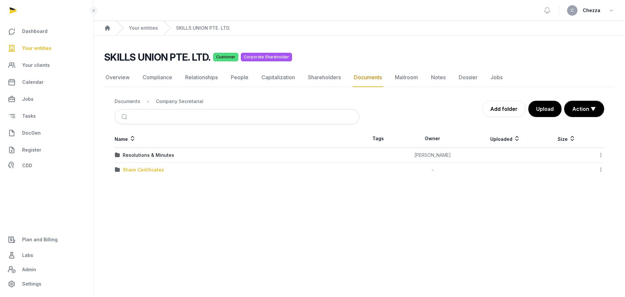
click at [130, 169] on div "Share Certificates" at bounding box center [143, 169] width 41 height 7
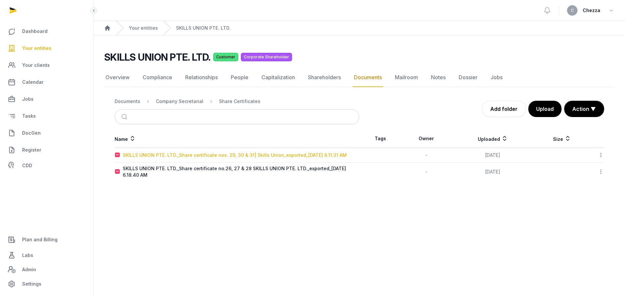
click at [186, 154] on div "SKILLS UNION PTE. LTD._Share certificate nos. 29, 30 & 31| Skills Union_exporte…" at bounding box center [235, 155] width 224 height 7
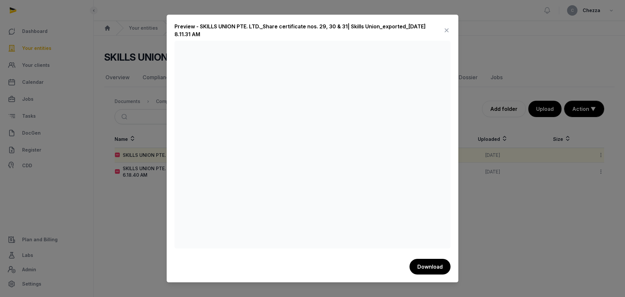
click at [143, 197] on div at bounding box center [312, 148] width 625 height 297
click at [447, 32] on icon at bounding box center [447, 30] width 8 height 10
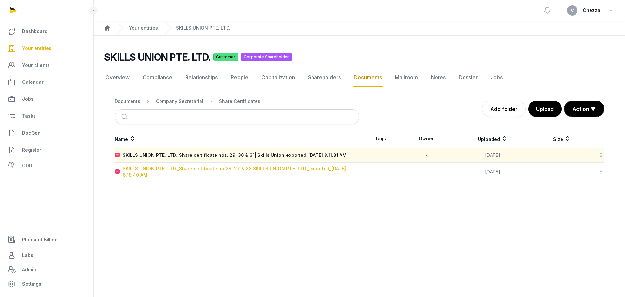
click at [223, 168] on div "SKILLS UNION PTE. LTD._Share certificate no.26, 27 & 28 SKILLS UNION PTE. LTD._…" at bounding box center [241, 171] width 236 height 13
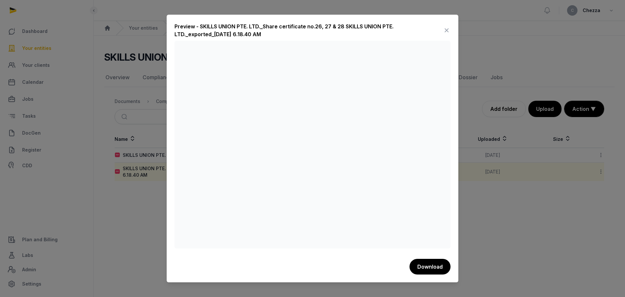
click at [446, 28] on icon at bounding box center [447, 30] width 8 height 10
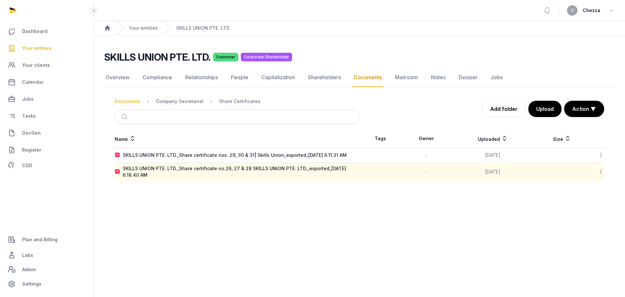
click at [134, 98] on div "Documents" at bounding box center [128, 101] width 26 height 7
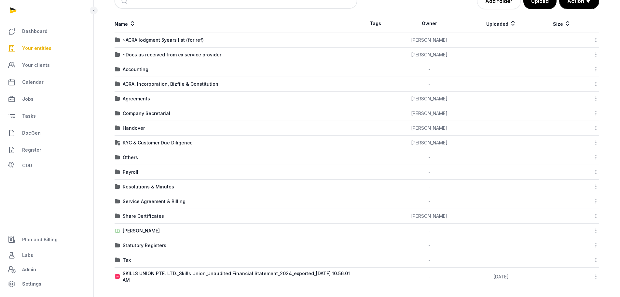
scroll to position [106, 0]
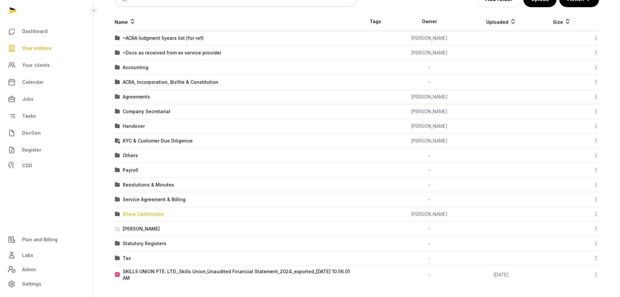
click at [141, 213] on div "Share Certificates" at bounding box center [143, 214] width 41 height 7
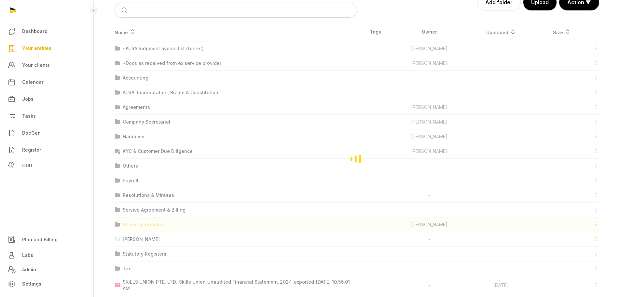
scroll to position [0, 0]
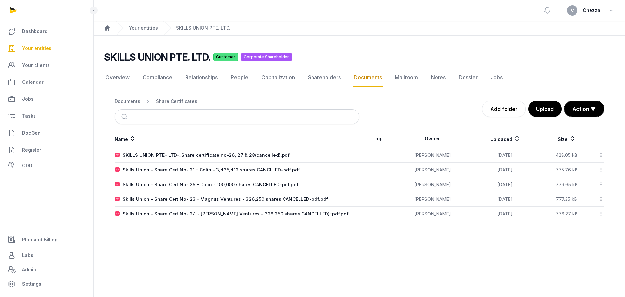
click at [214, 234] on main "Open sidebar C Chezza Home Your entities SKILLS UNION PTE. LTD. SKILLS UNION PT…" at bounding box center [312, 148] width 625 height 297
click at [129, 103] on div "Documents" at bounding box center [128, 101] width 26 height 7
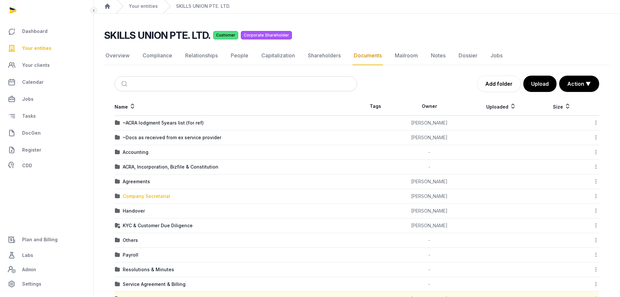
scroll to position [33, 0]
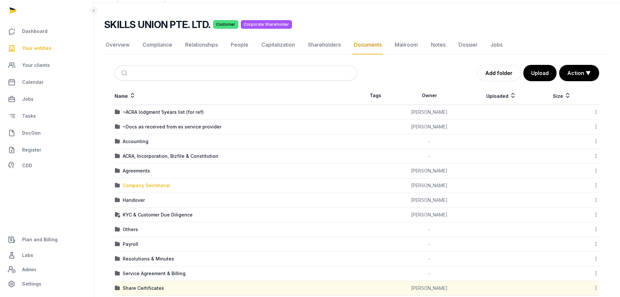
click at [135, 185] on div "Company Secretarial" at bounding box center [147, 185] width 48 height 7
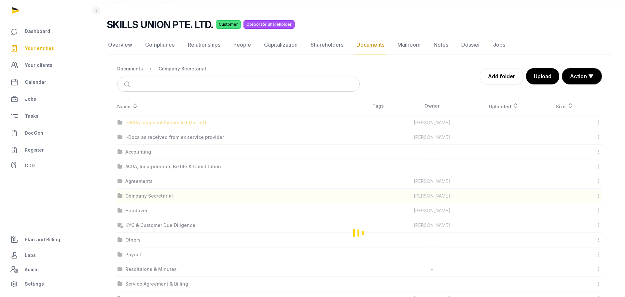
scroll to position [0, 0]
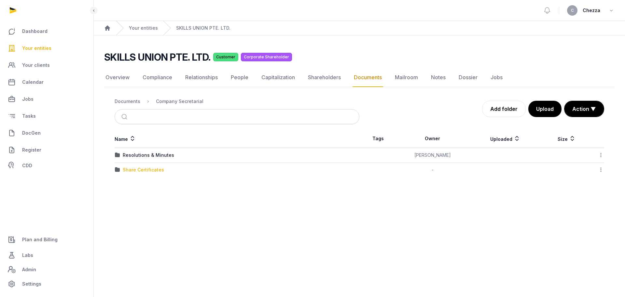
click at [136, 167] on div "Share Certificates" at bounding box center [143, 169] width 41 height 7
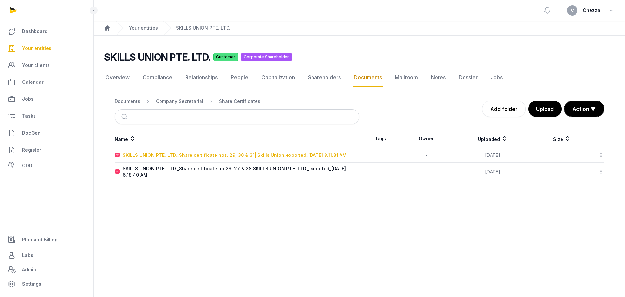
click at [164, 156] on div "SKILLS UNION PTE. LTD._Share certificate nos. 29, 30 & 31| Skills Union_exporte…" at bounding box center [235, 155] width 224 height 7
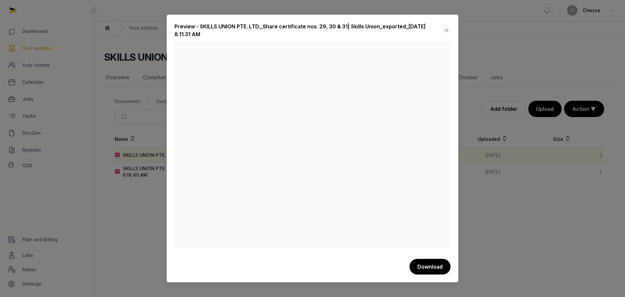
click at [141, 199] on div at bounding box center [312, 148] width 625 height 297
click at [449, 29] on icon at bounding box center [447, 30] width 8 height 10
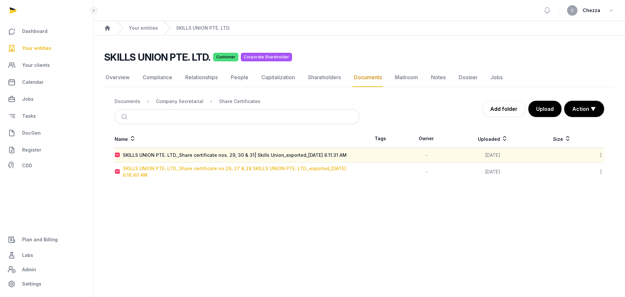
click at [228, 169] on div "SKILLS UNION PTE. LTD._Share certificate no.26, 27 & 28 SKILLS UNION PTE. LTD._…" at bounding box center [241, 171] width 236 height 13
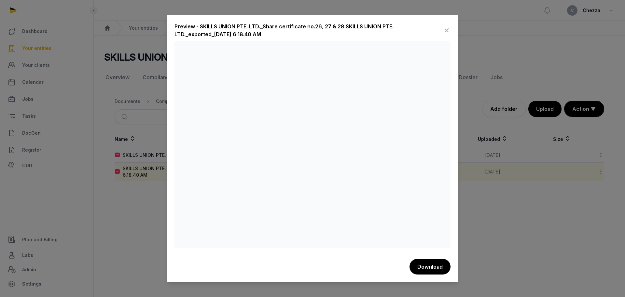
click at [446, 29] on icon at bounding box center [447, 30] width 8 height 10
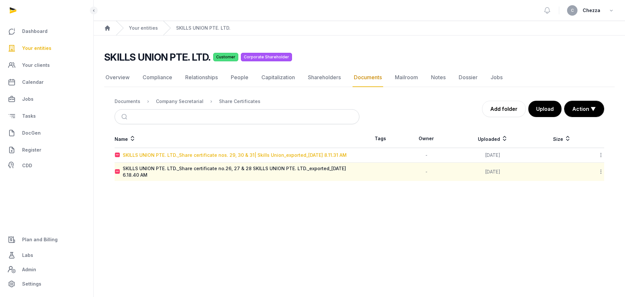
click at [257, 154] on div "SKILLS UNION PTE. LTD._Share certificate nos. 29, 30 & 31| Skills Union_exporte…" at bounding box center [235, 155] width 224 height 7
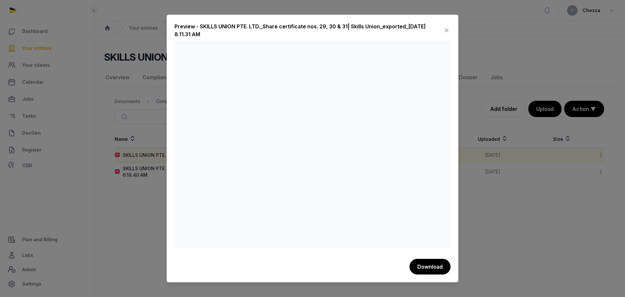
click at [448, 27] on icon at bounding box center [447, 30] width 8 height 10
